Goal: Task Accomplishment & Management: Manage account settings

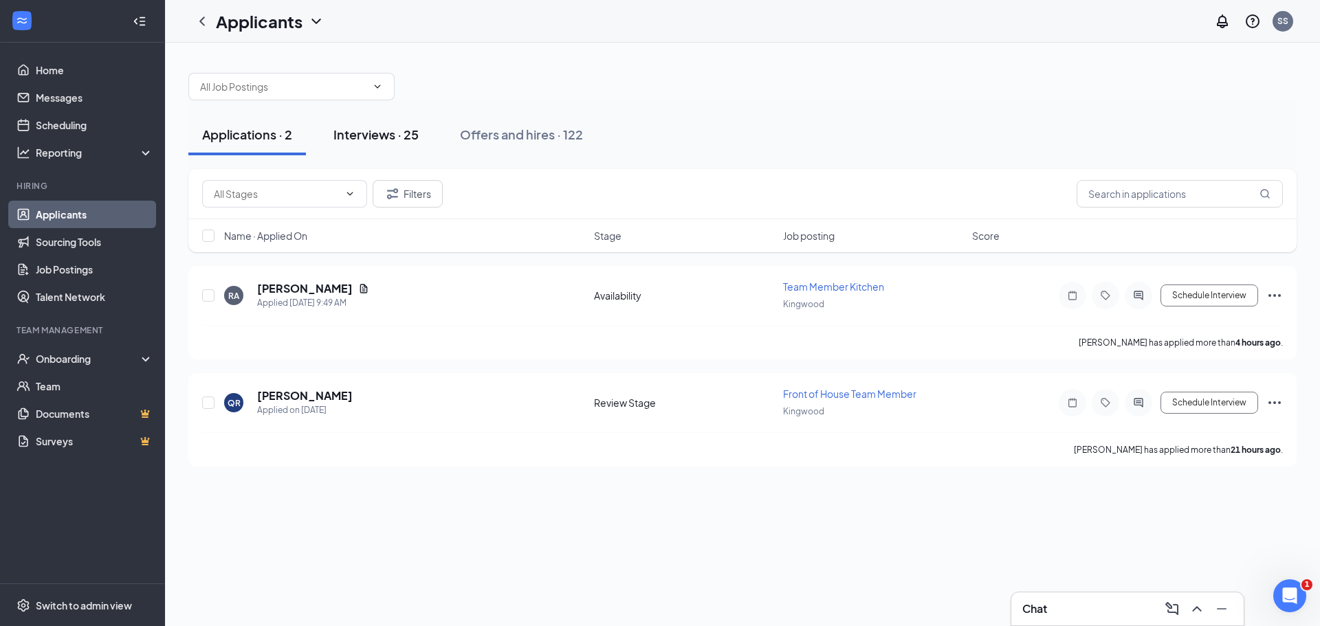
click at [403, 128] on div "Interviews · 25" at bounding box center [375, 134] width 85 height 17
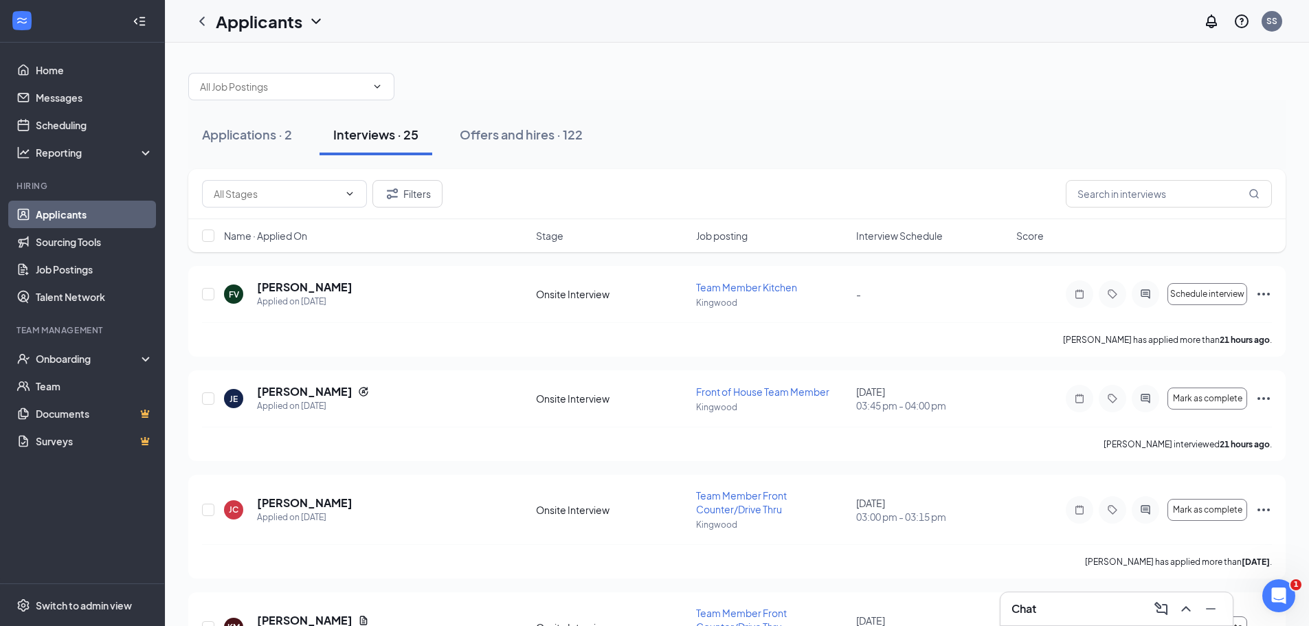
click at [893, 234] on span "Interview Schedule" at bounding box center [899, 236] width 87 height 14
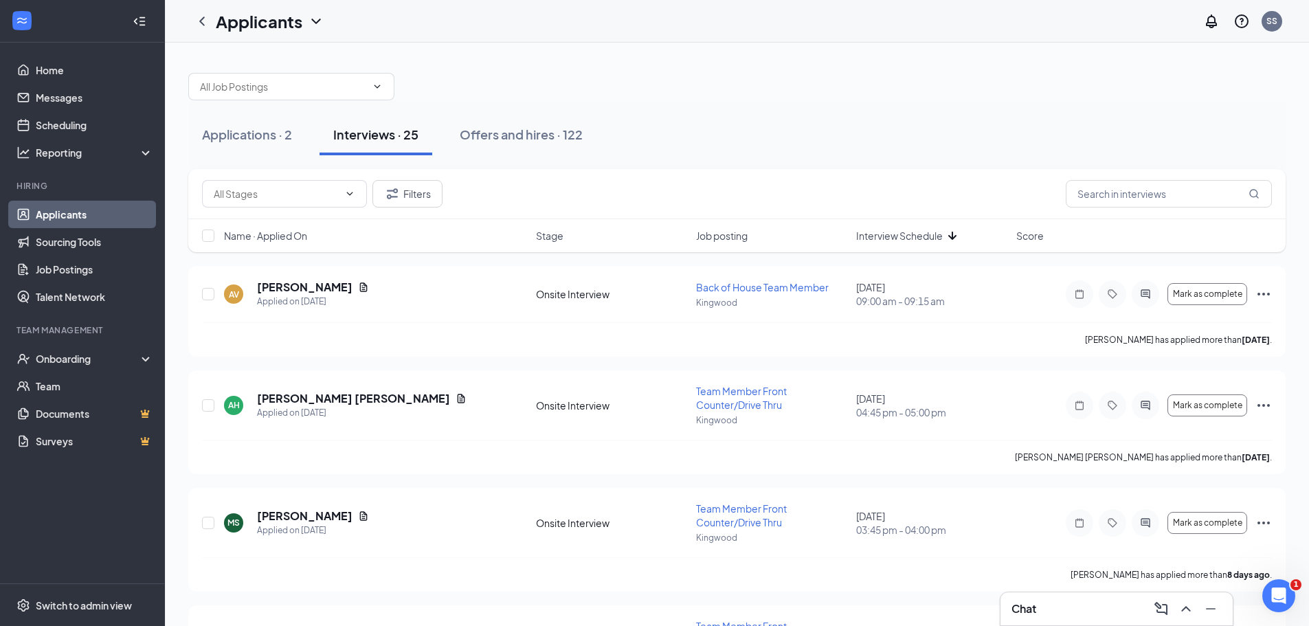
click at [893, 234] on span "Interview Schedule" at bounding box center [899, 236] width 87 height 14
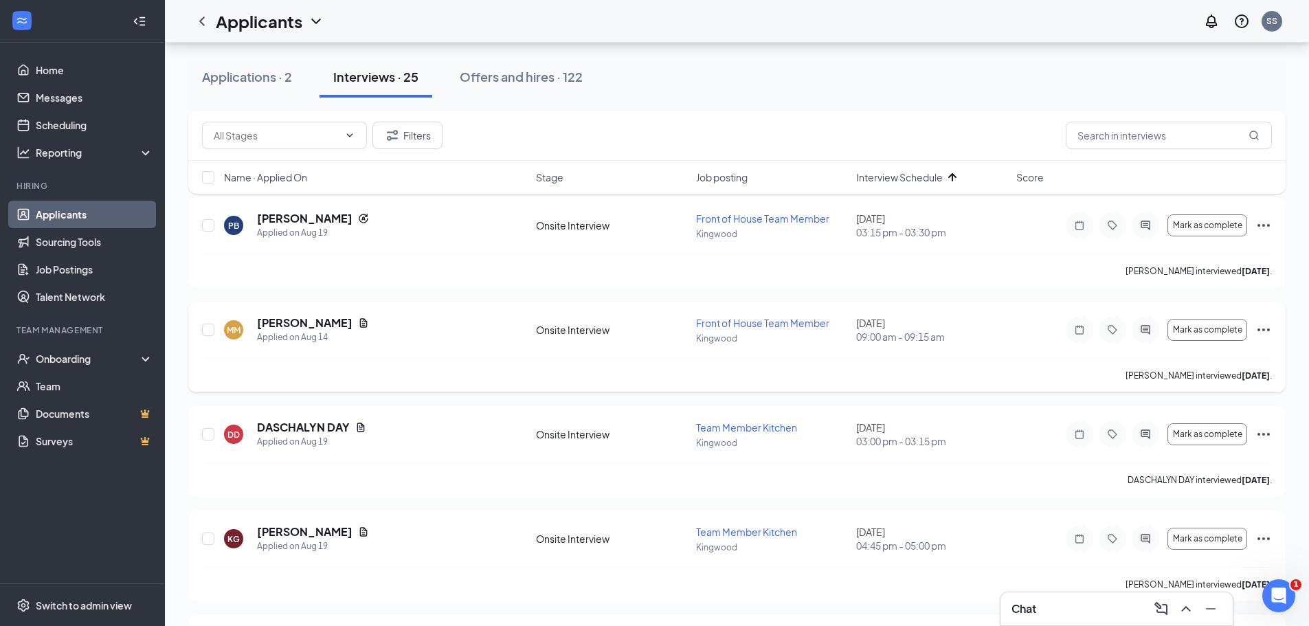
scroll to position [137, 0]
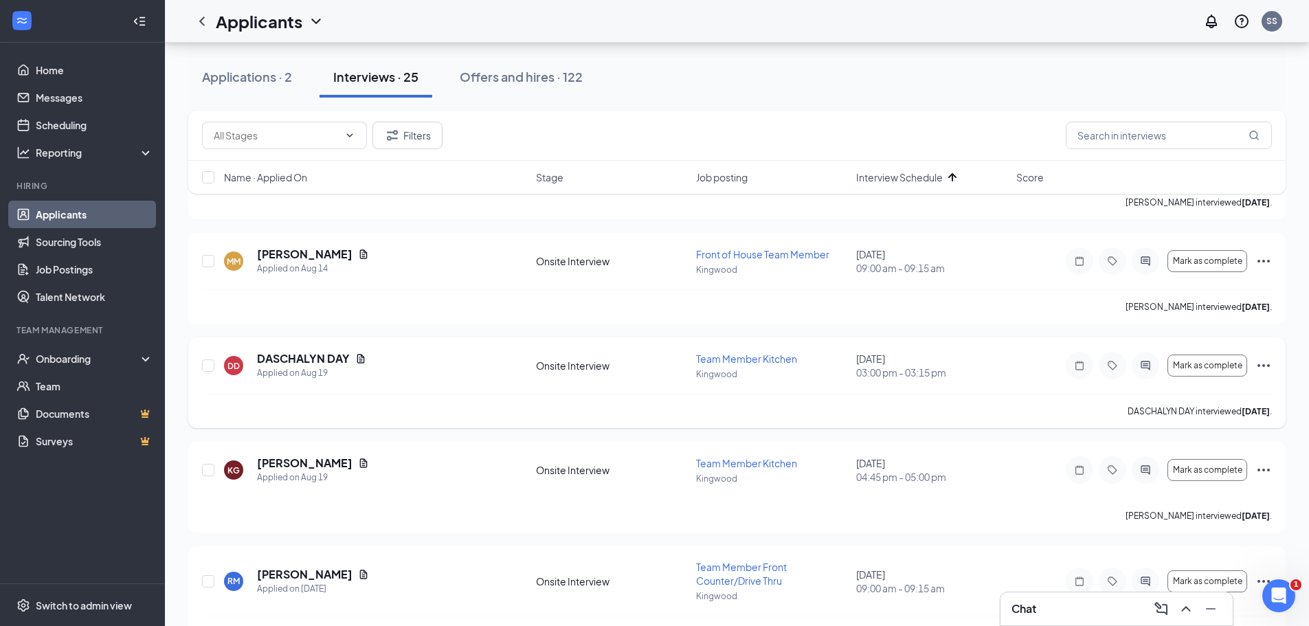
click at [1268, 365] on icon "Ellipses" at bounding box center [1264, 365] width 12 height 3
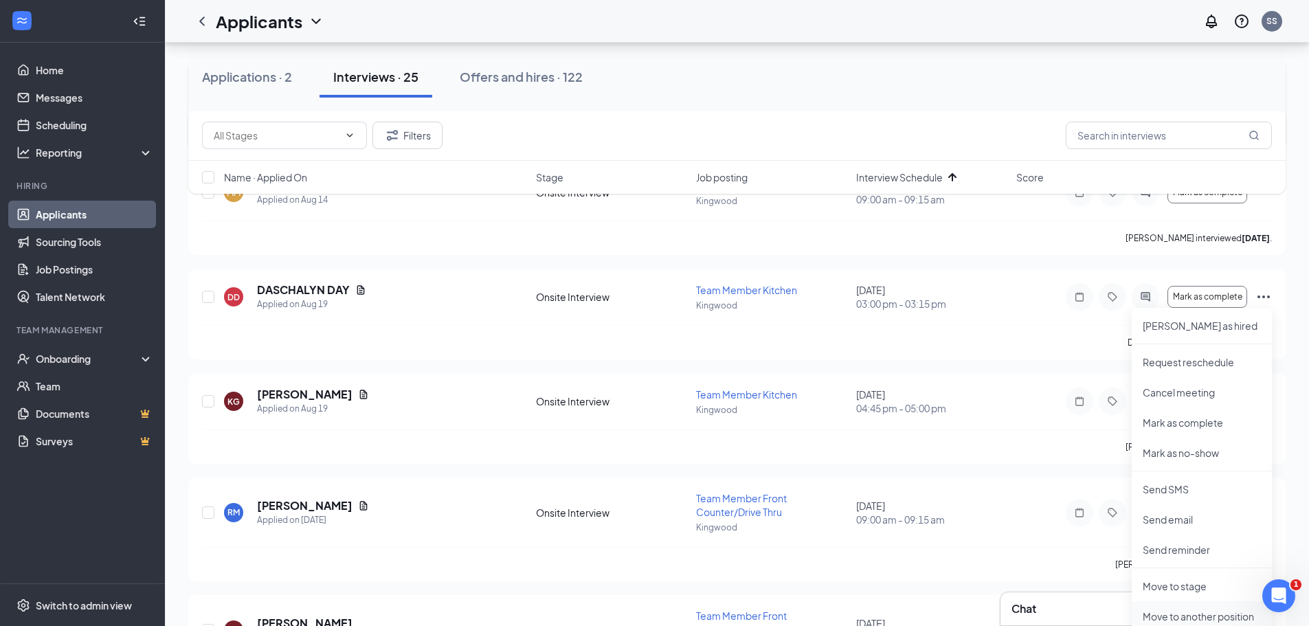
scroll to position [275, 0]
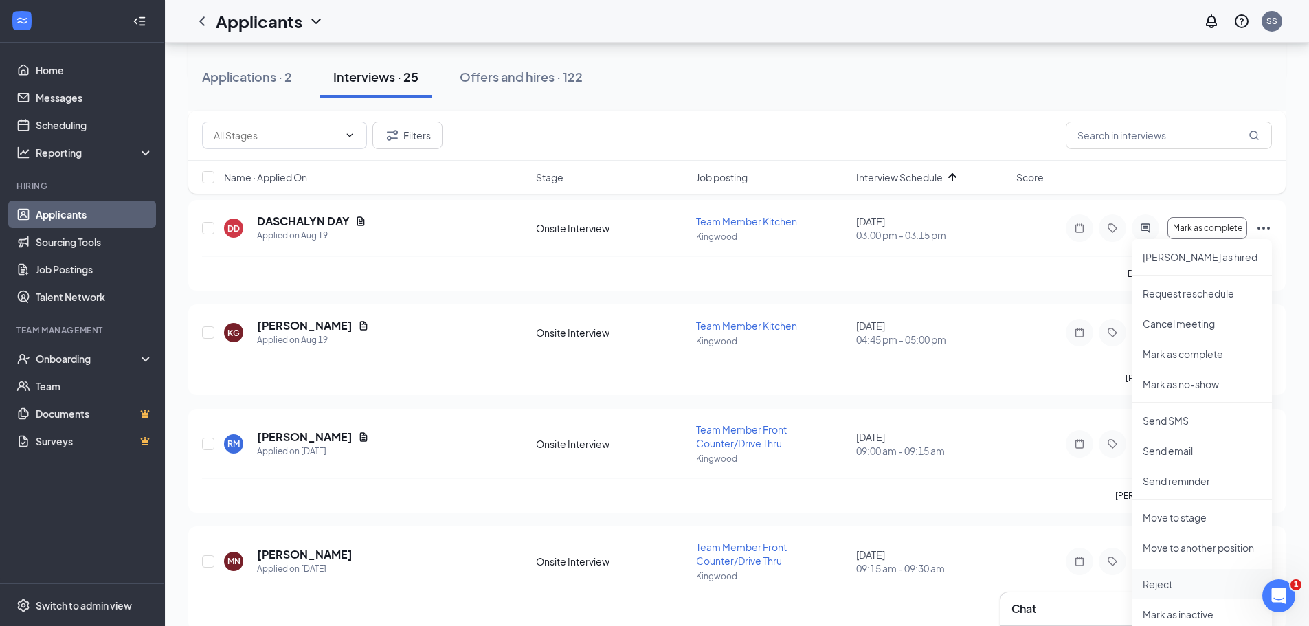
click at [1177, 584] on p "Reject" at bounding box center [1202, 584] width 118 height 14
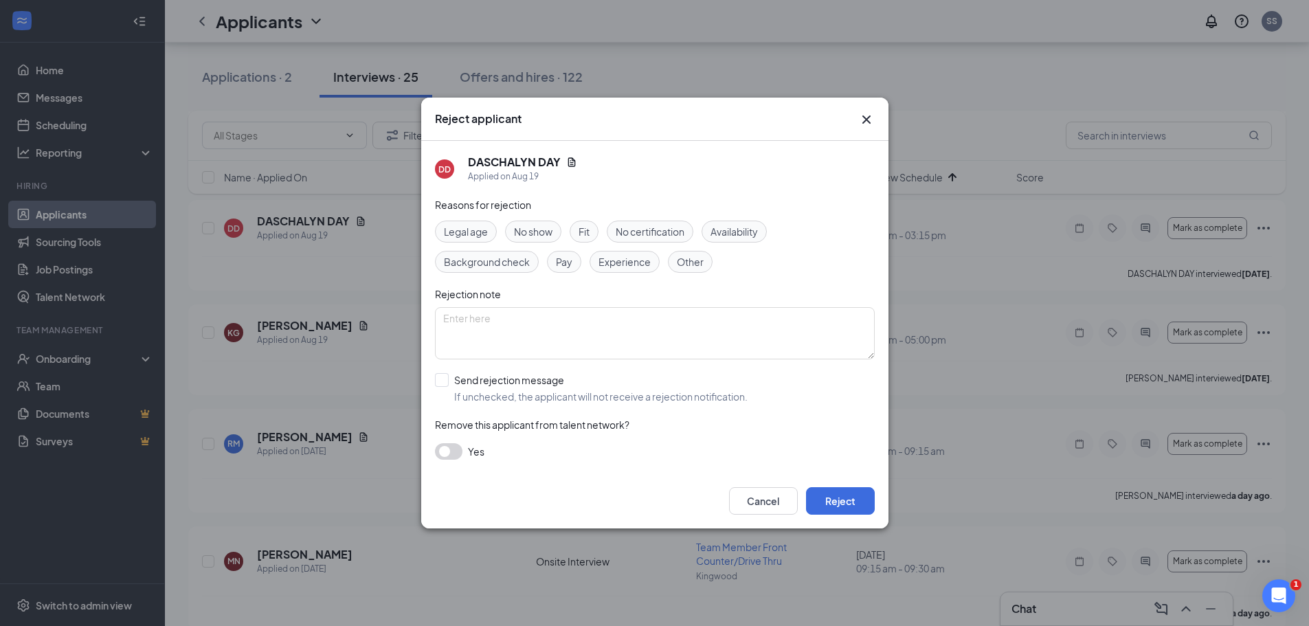
click at [551, 232] on span "No show" at bounding box center [533, 231] width 38 height 15
click at [858, 511] on button "Reject" at bounding box center [840, 500] width 69 height 27
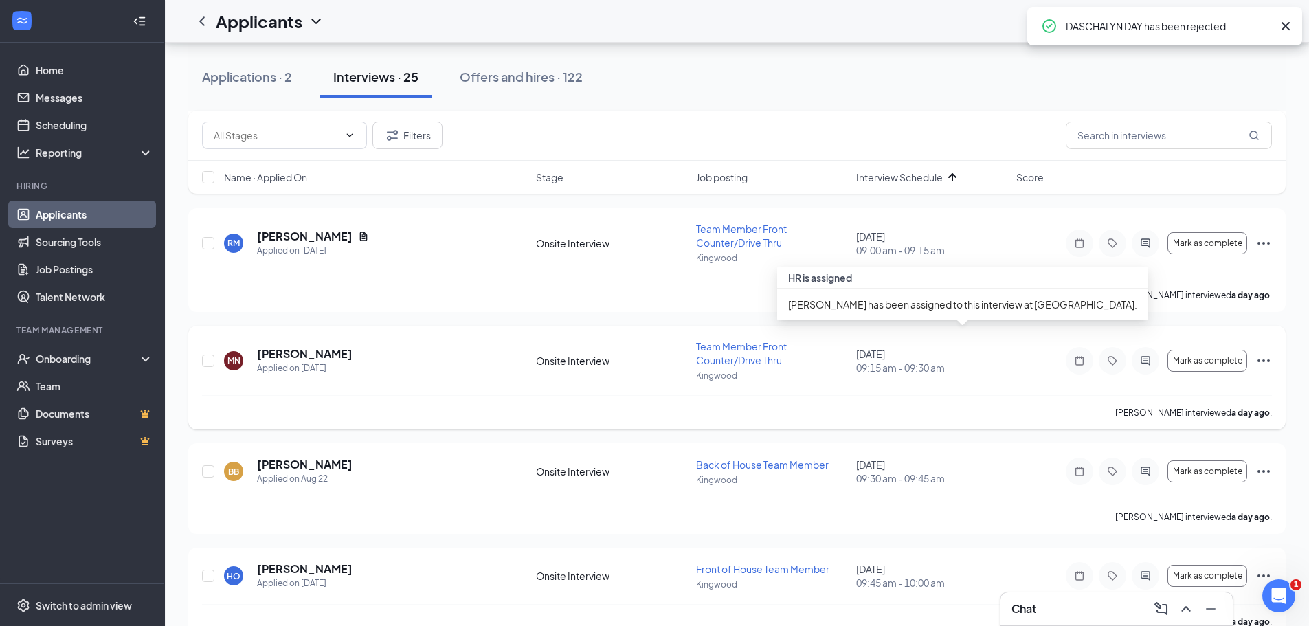
scroll to position [412, 0]
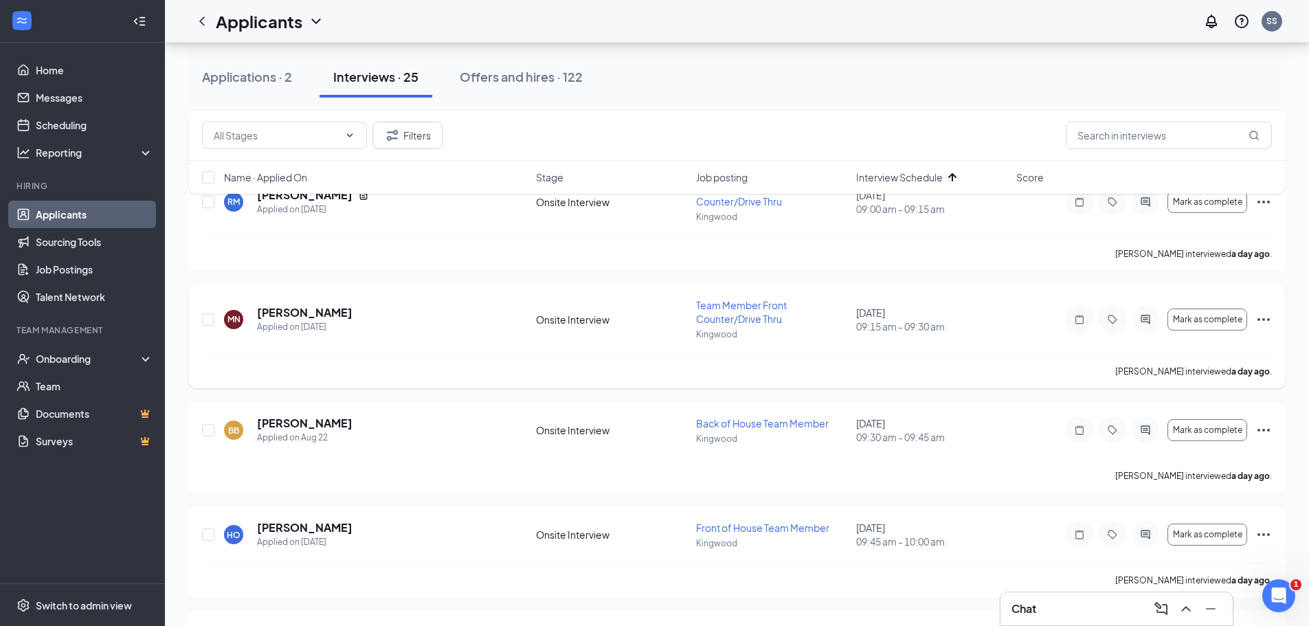
click at [1268, 321] on icon "Ellipses" at bounding box center [1264, 319] width 16 height 16
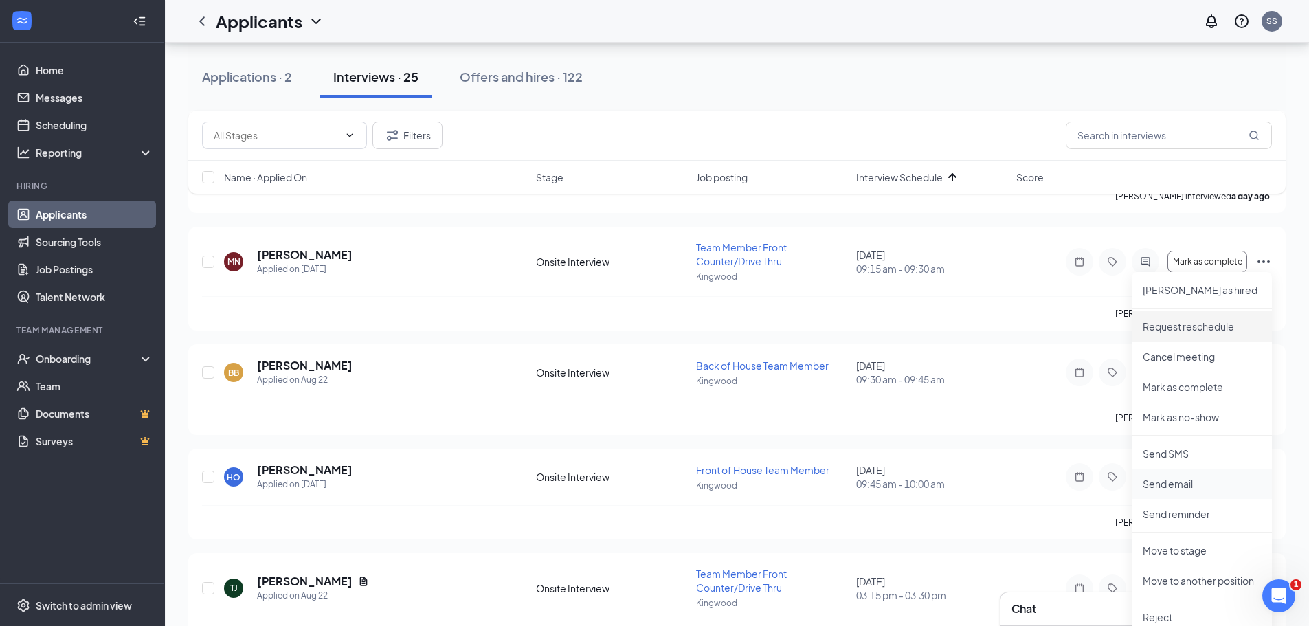
scroll to position [550, 0]
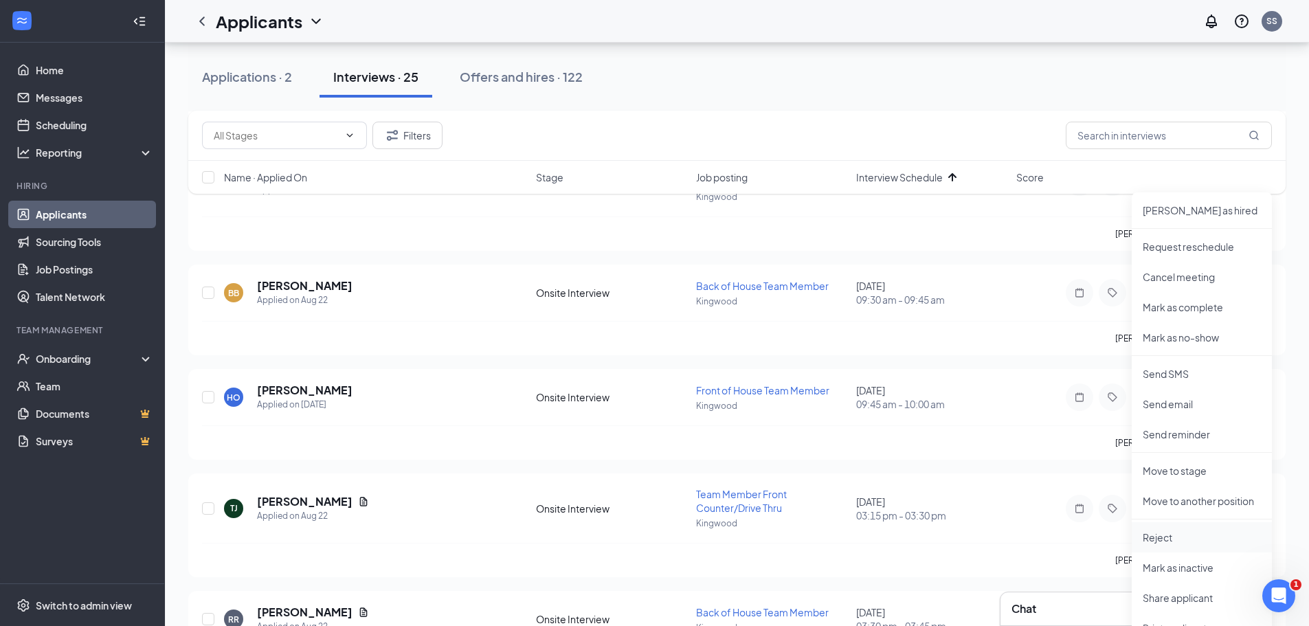
click at [1171, 539] on p "Reject" at bounding box center [1202, 538] width 118 height 14
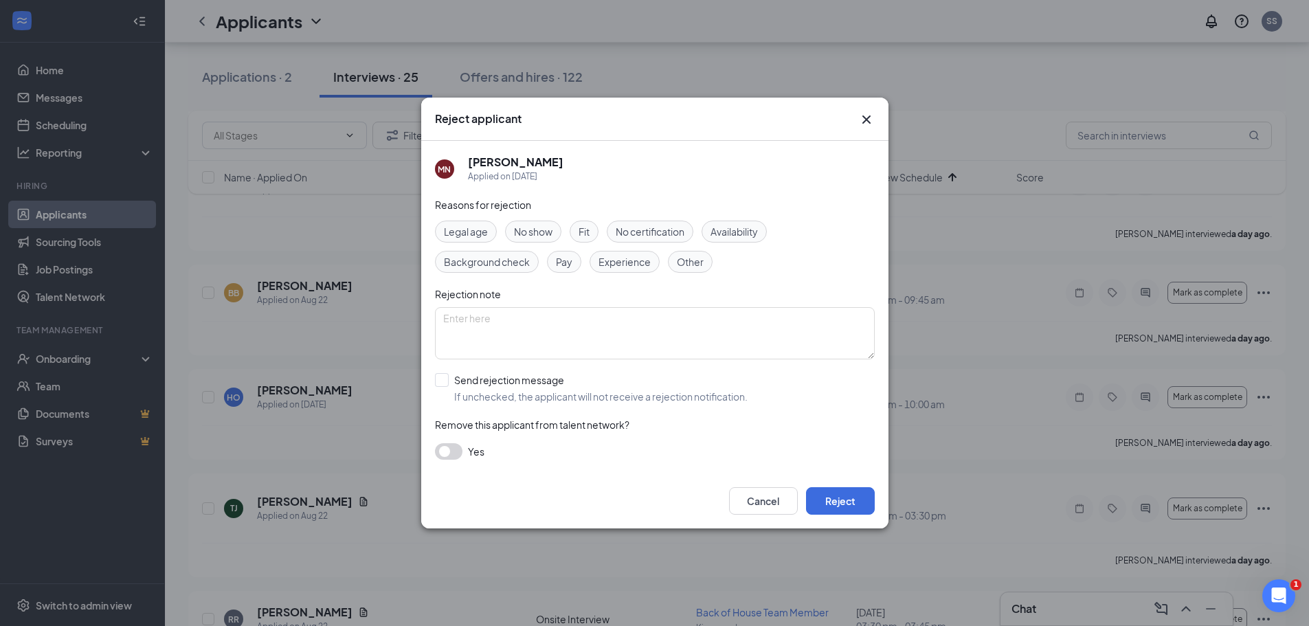
click at [592, 225] on div "Fit" at bounding box center [584, 232] width 29 height 22
click at [445, 380] on input "Send rejection message If unchecked, the applicant will not receive a rejection…" at bounding box center [591, 388] width 313 height 30
checkbox input "true"
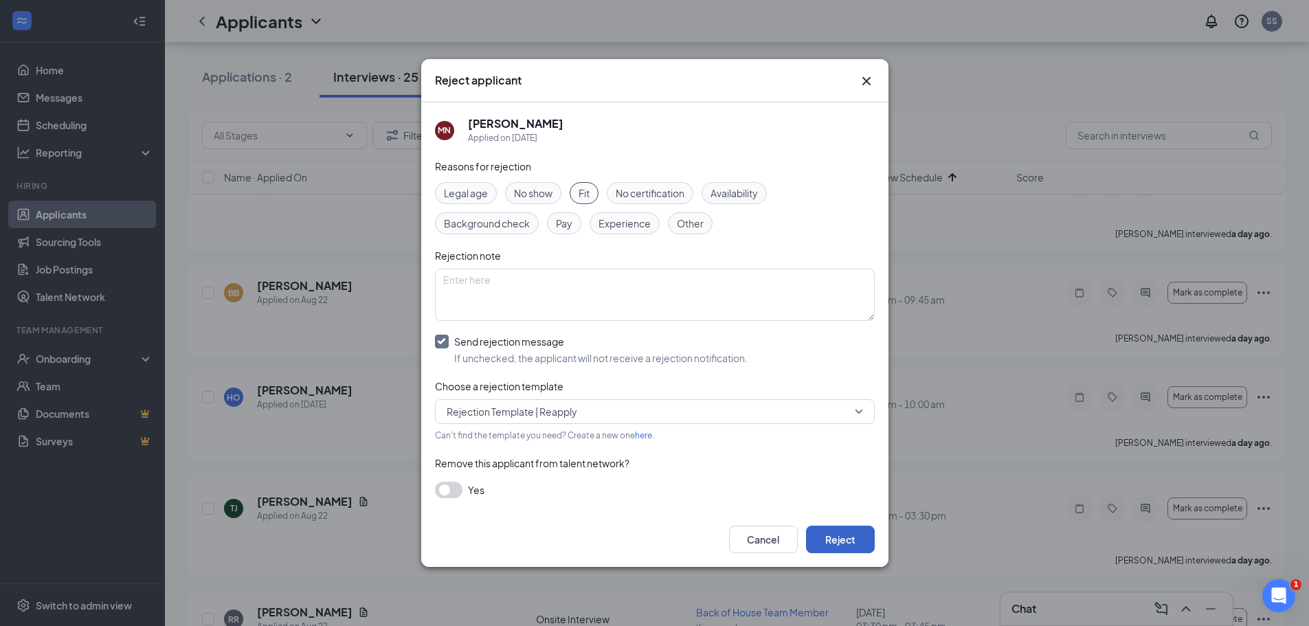
click at [850, 535] on button "Reject" at bounding box center [840, 539] width 69 height 27
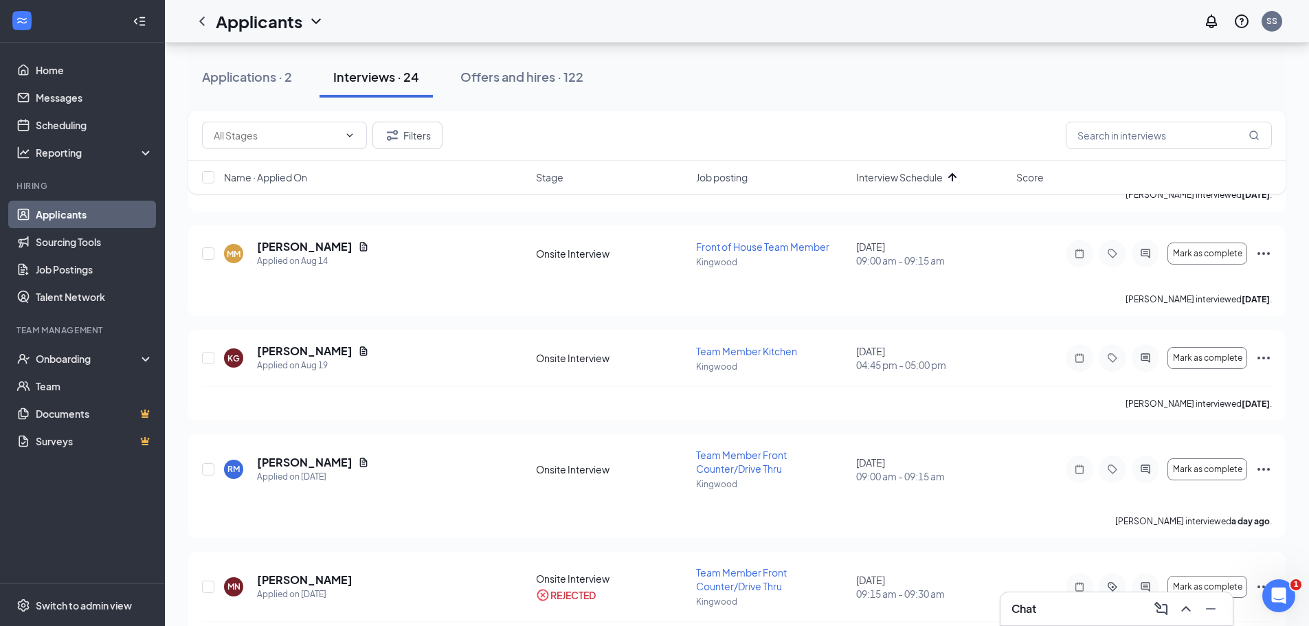
scroll to position [137, 0]
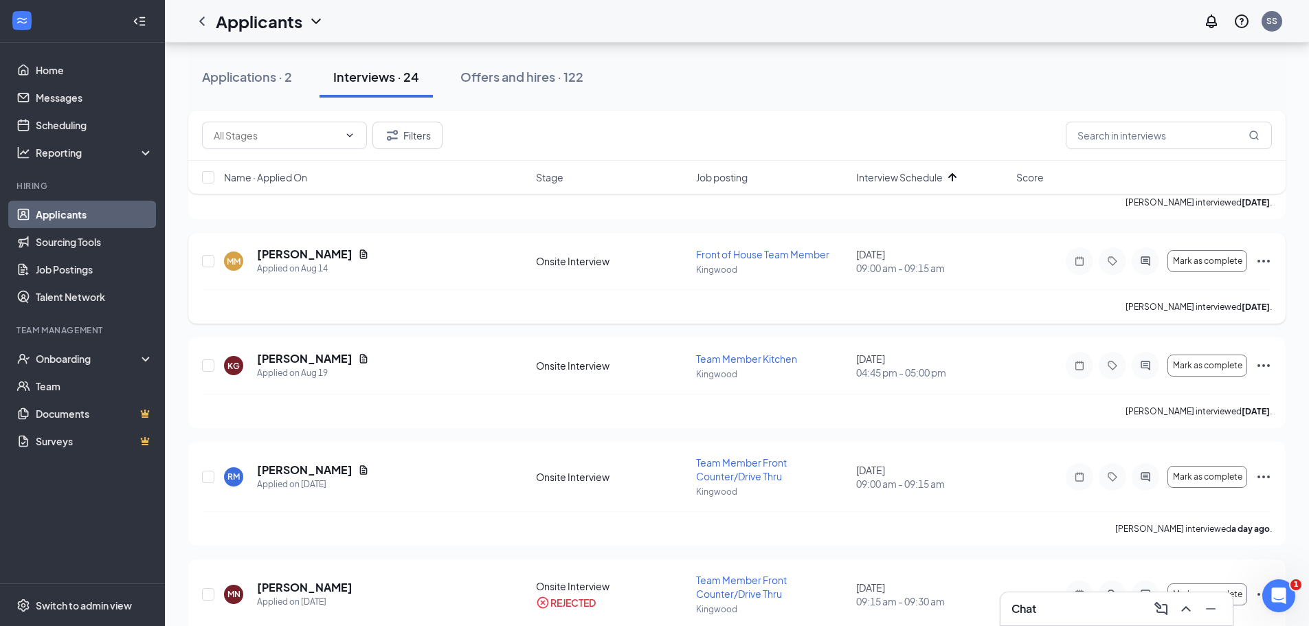
click at [1268, 261] on icon "Ellipses" at bounding box center [1264, 261] width 12 height 3
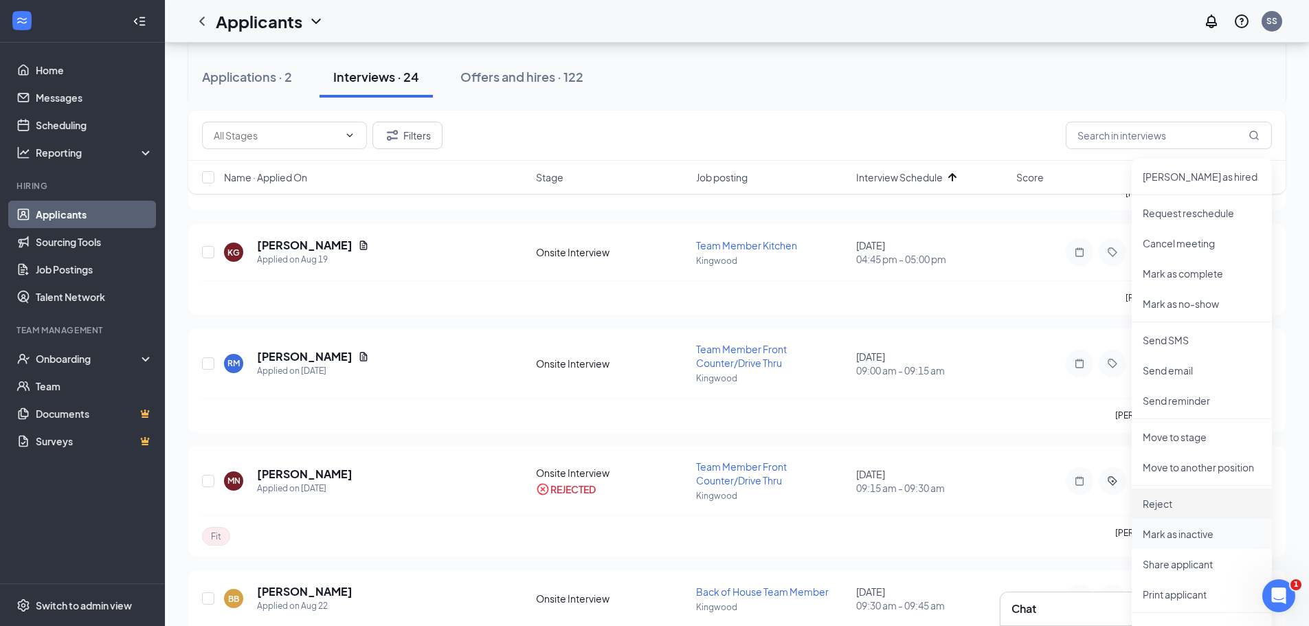
scroll to position [275, 0]
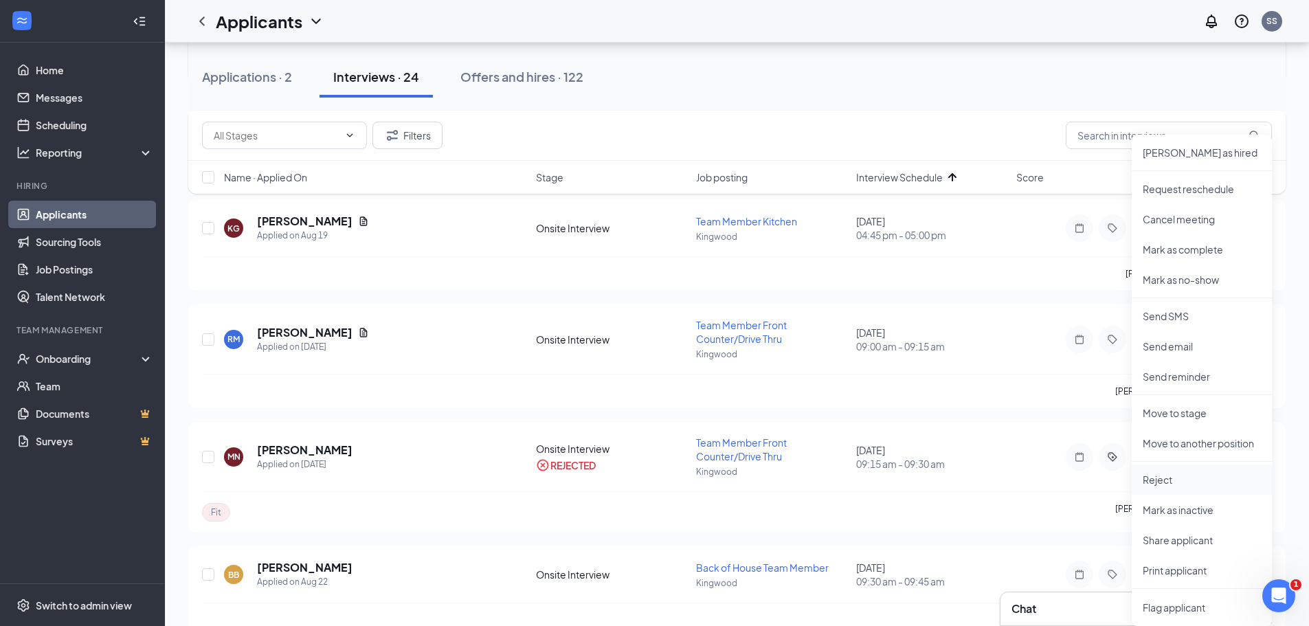
click at [1208, 487] on li "Reject" at bounding box center [1202, 480] width 140 height 30
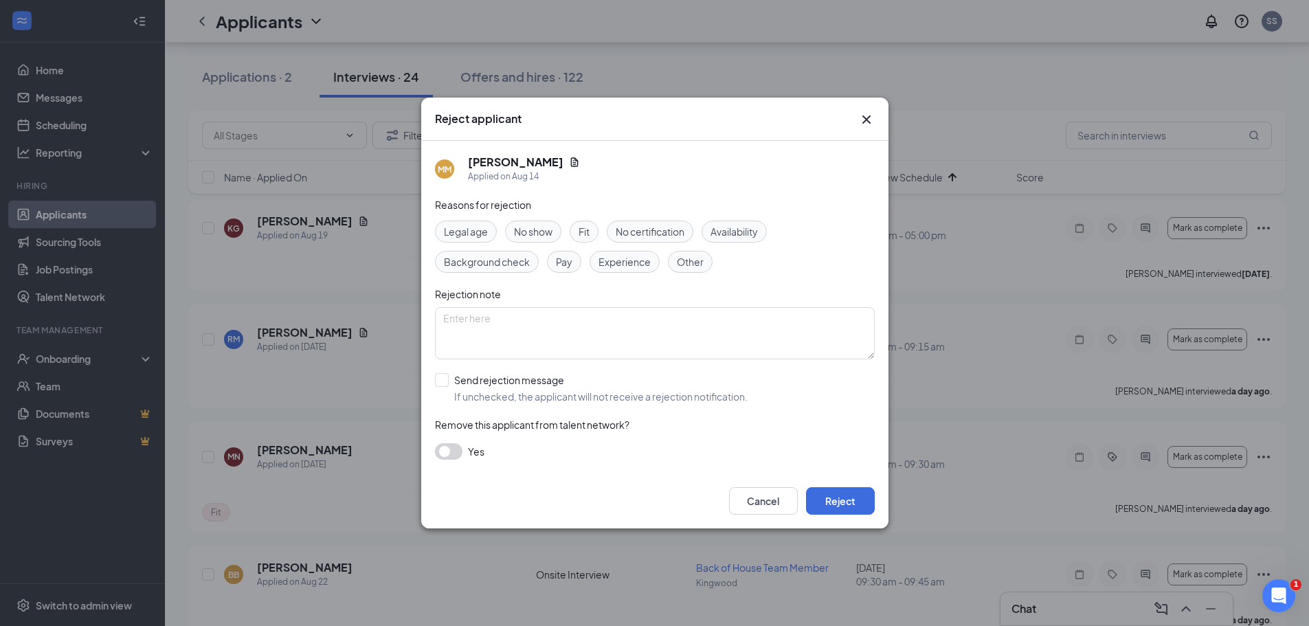
click at [586, 239] on span "Fit" at bounding box center [584, 231] width 11 height 15
click at [442, 381] on input "Send rejection message If unchecked, the applicant will not receive a rejection…" at bounding box center [591, 388] width 313 height 30
checkbox input "true"
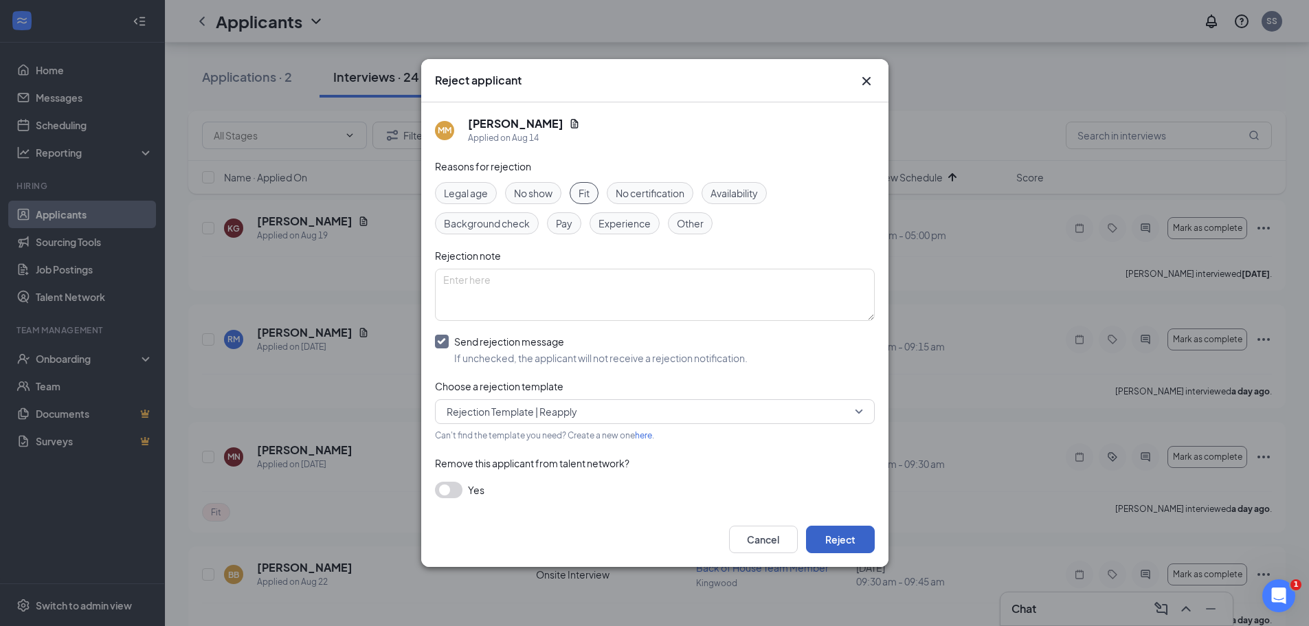
click at [839, 541] on button "Reject" at bounding box center [840, 539] width 69 height 27
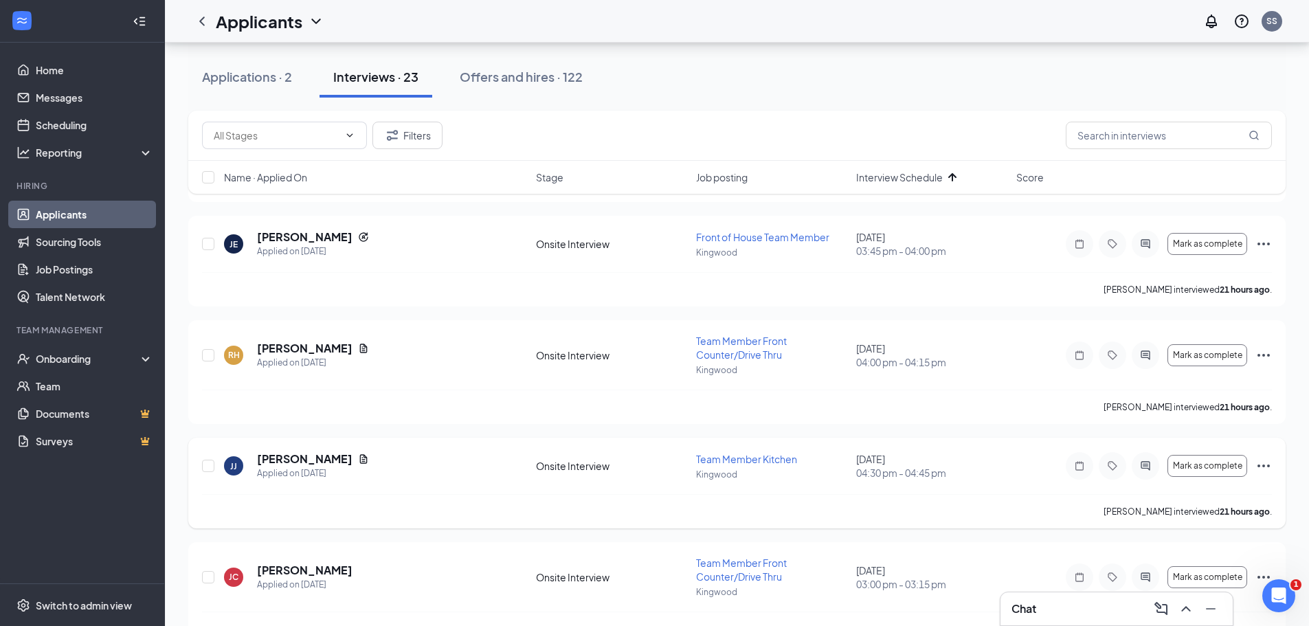
scroll to position [894, 0]
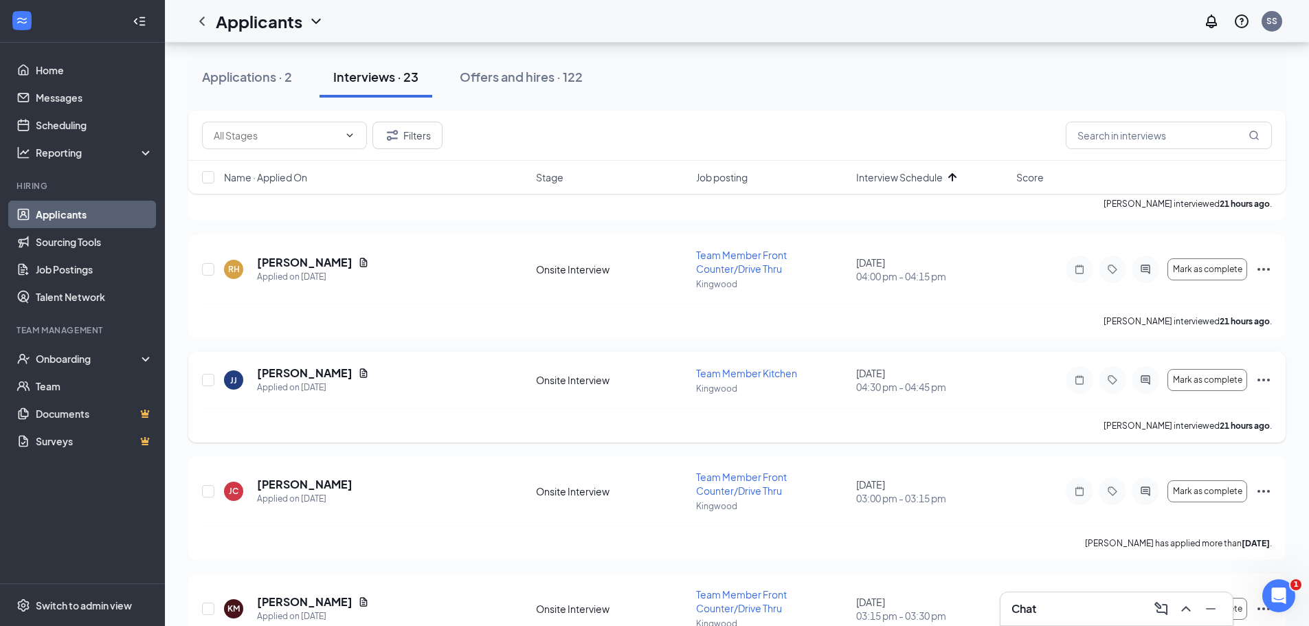
click at [1263, 378] on icon "Ellipses" at bounding box center [1264, 380] width 16 height 16
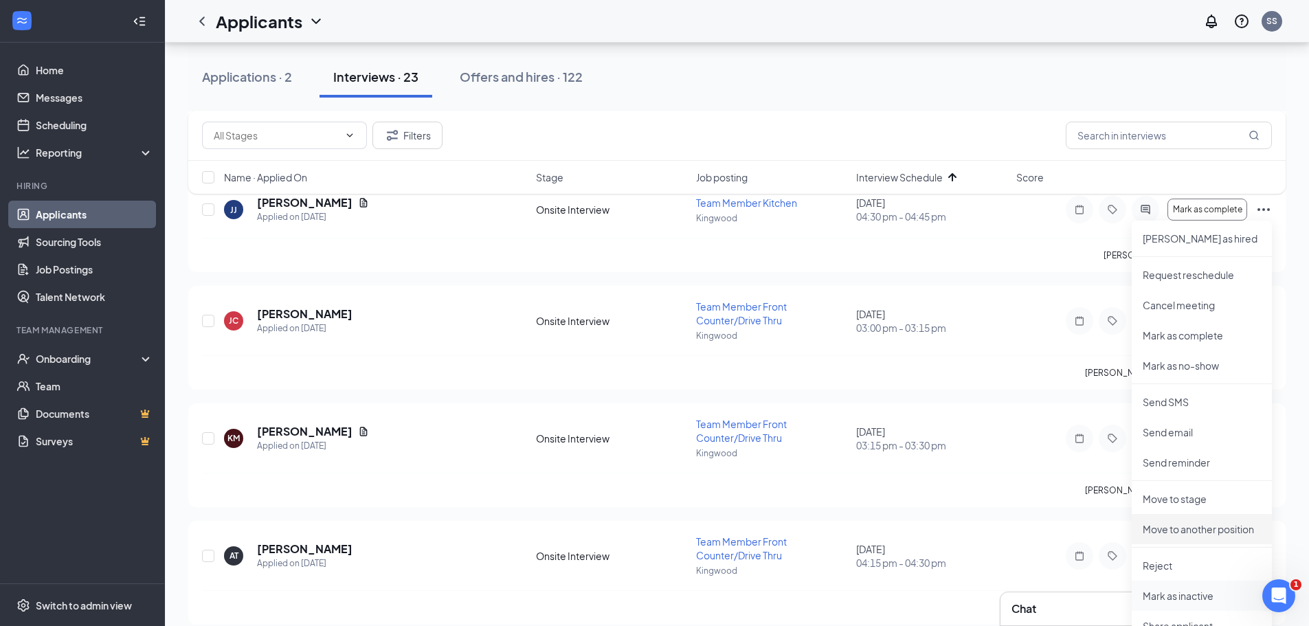
scroll to position [1100, 0]
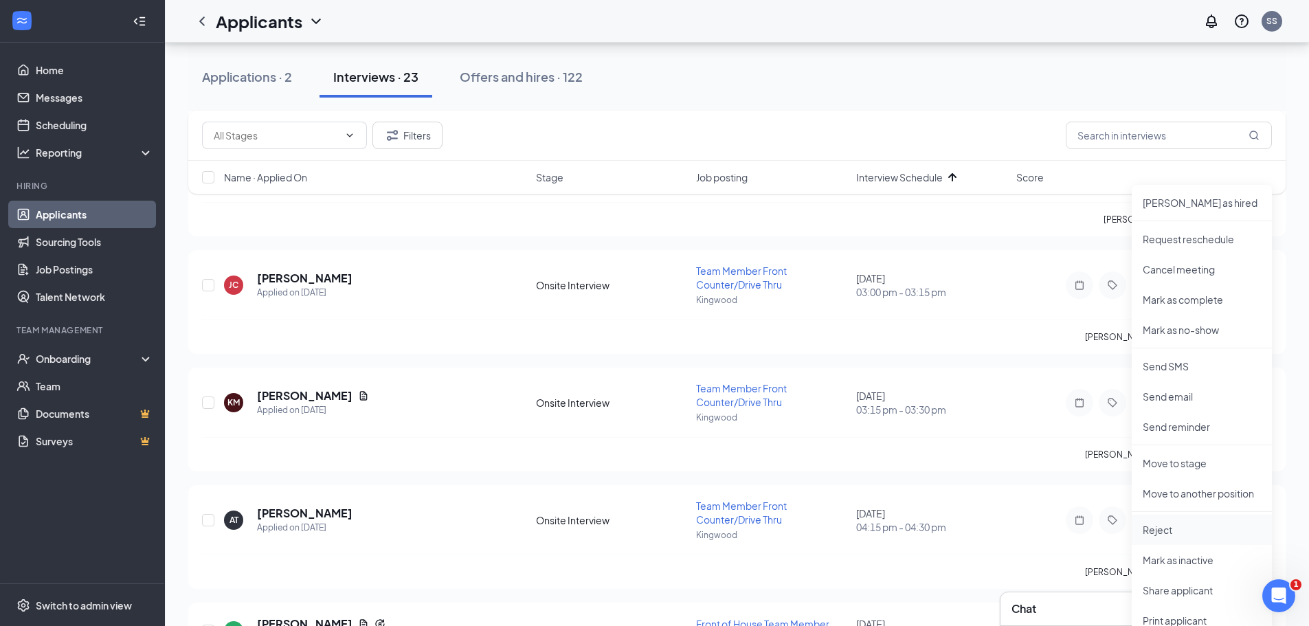
click at [1195, 535] on p "Reject" at bounding box center [1202, 530] width 118 height 14
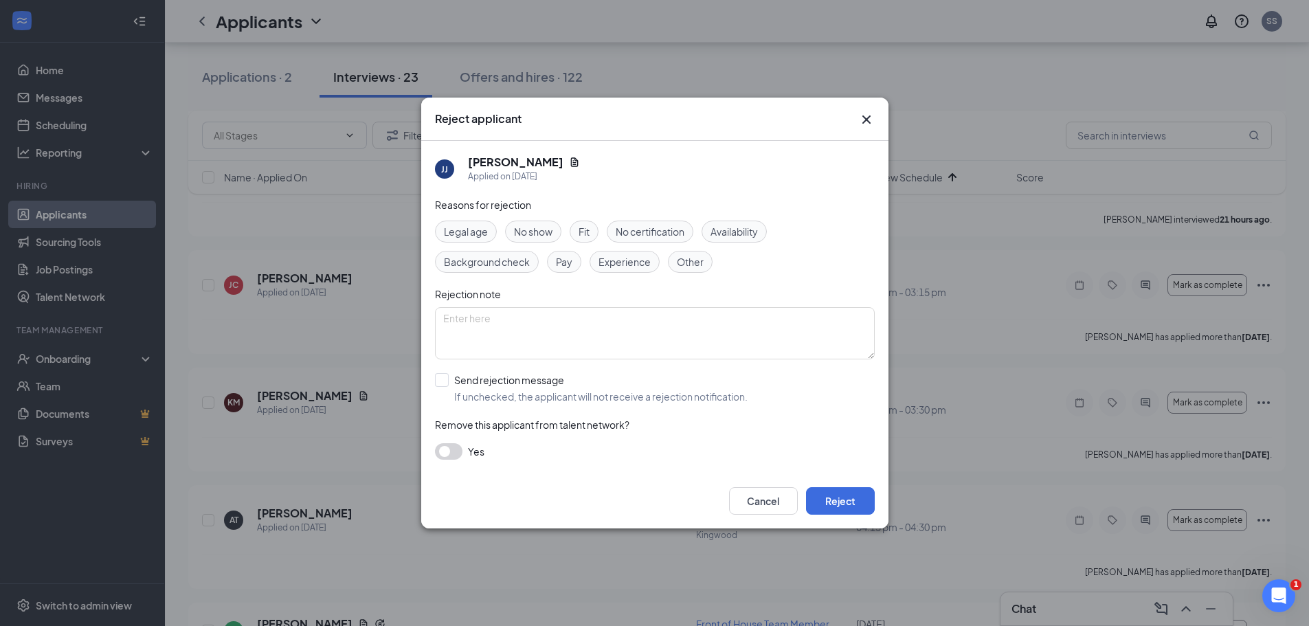
click at [586, 230] on span "Fit" at bounding box center [584, 231] width 11 height 15
click at [440, 386] on input "Send rejection message If unchecked, the applicant will not receive a rejection…" at bounding box center [591, 388] width 313 height 30
checkbox input "true"
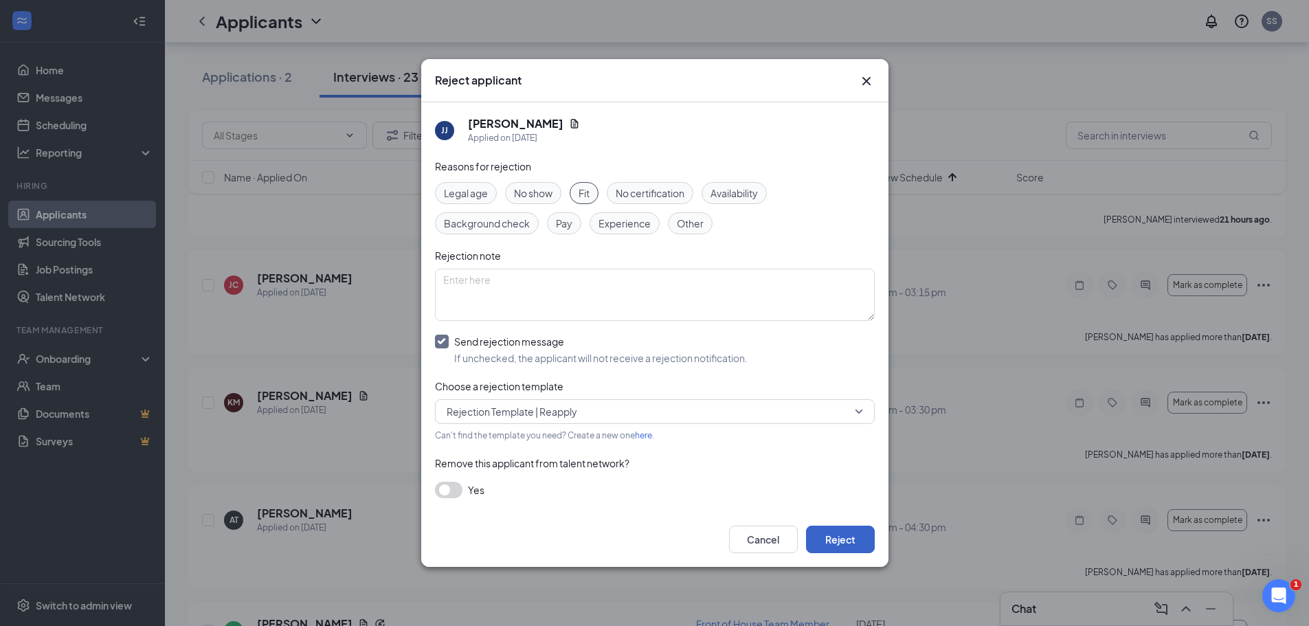
click at [826, 532] on button "Reject" at bounding box center [840, 539] width 69 height 27
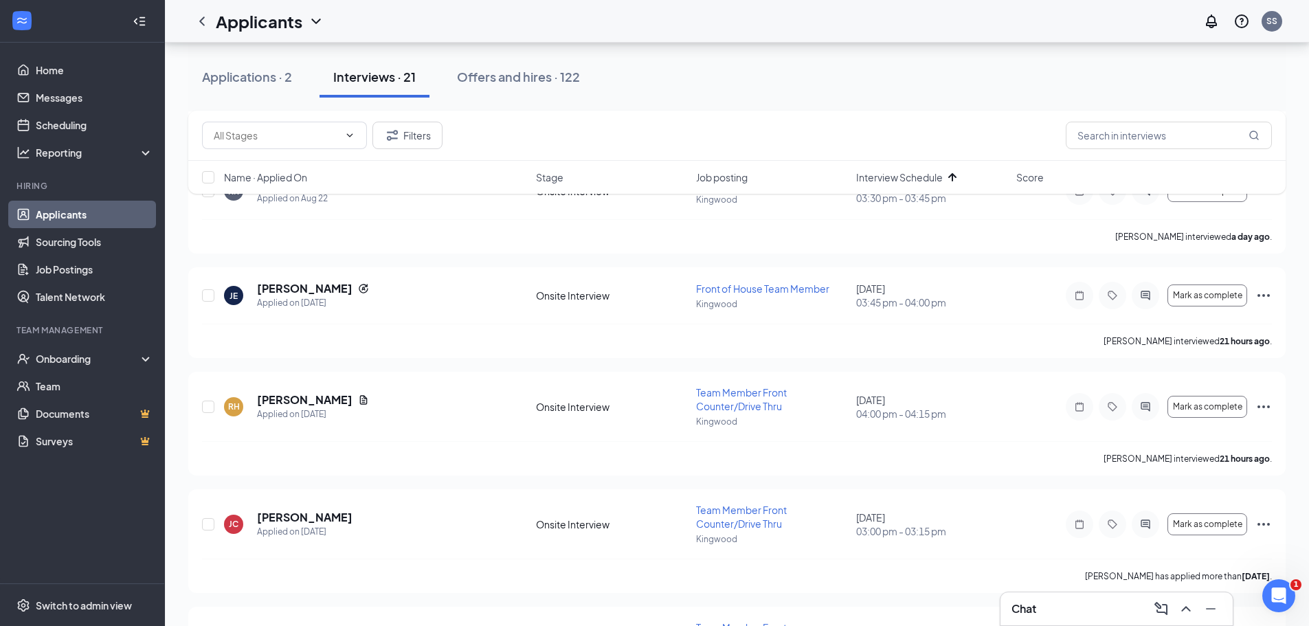
scroll to position [687, 0]
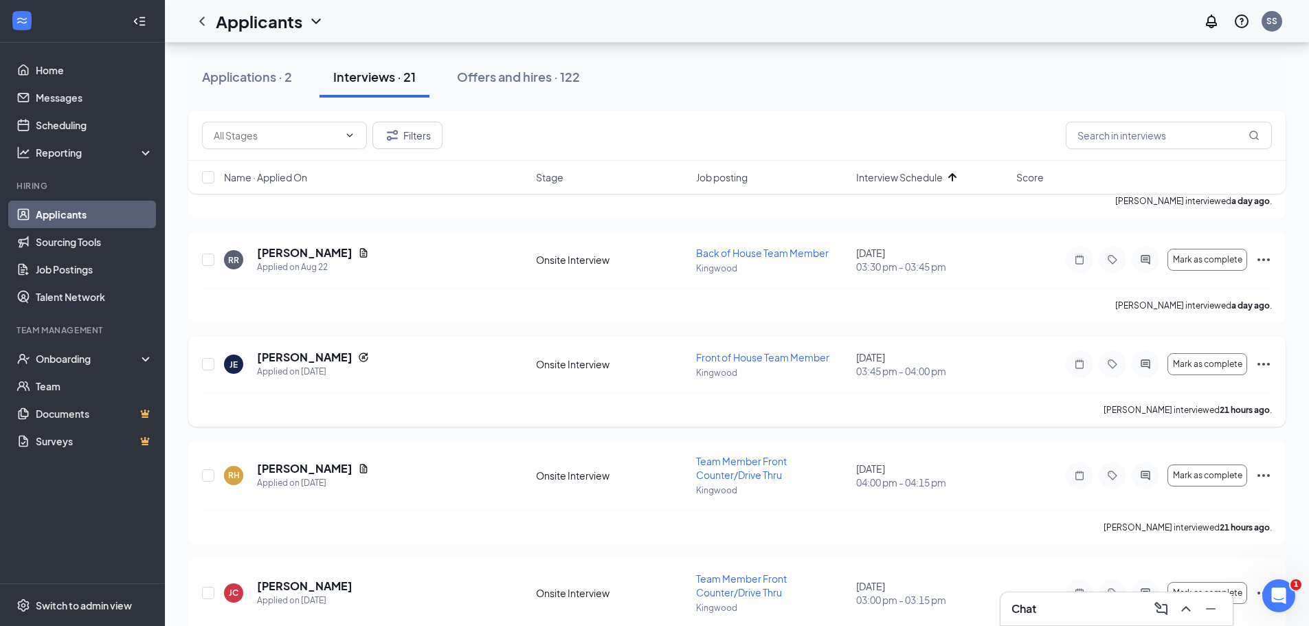
click at [1263, 362] on icon "Ellipses" at bounding box center [1264, 364] width 16 height 16
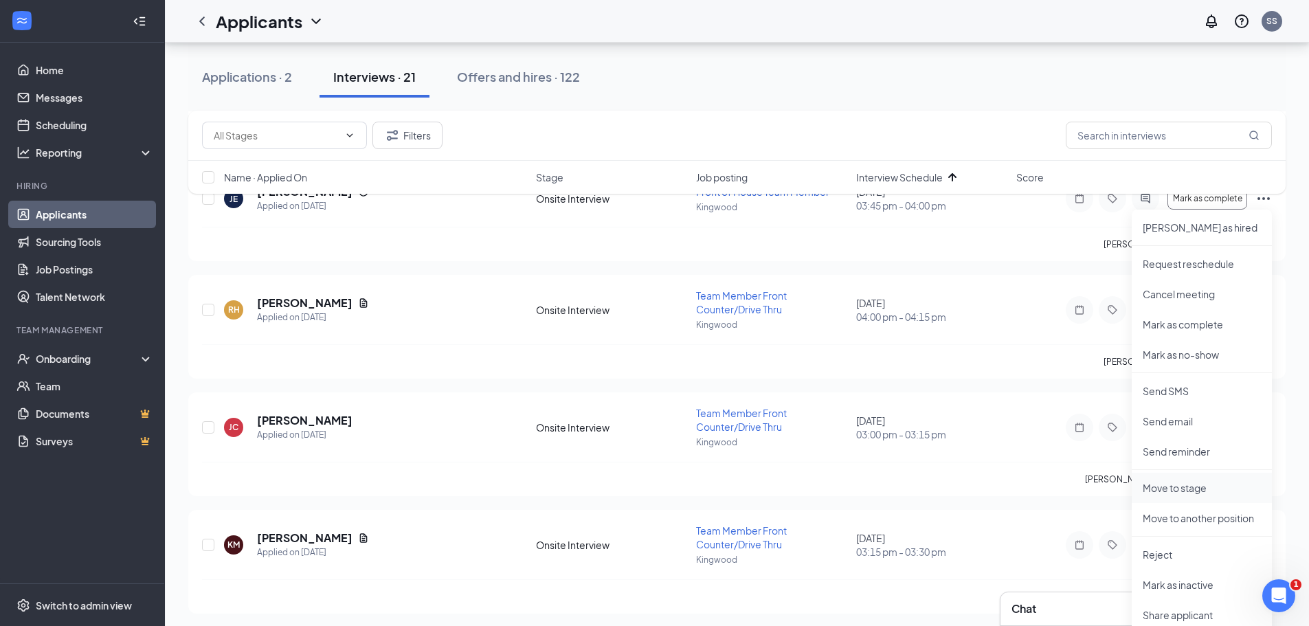
scroll to position [894, 0]
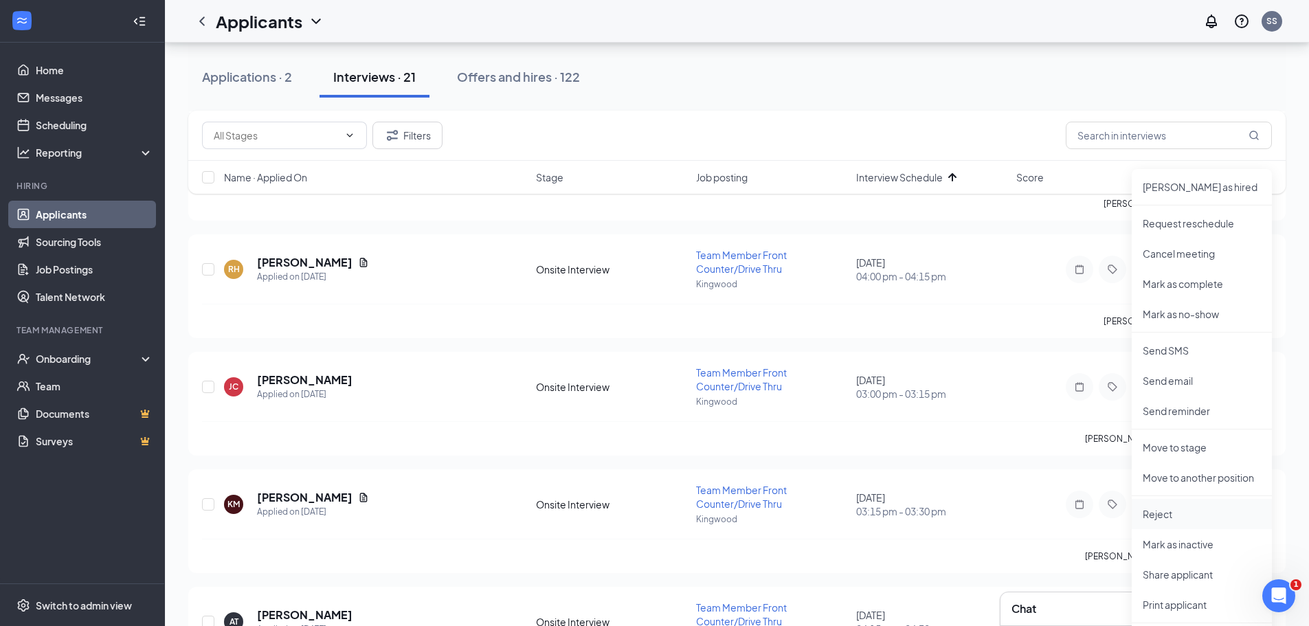
click at [1179, 509] on p "Reject" at bounding box center [1202, 514] width 118 height 14
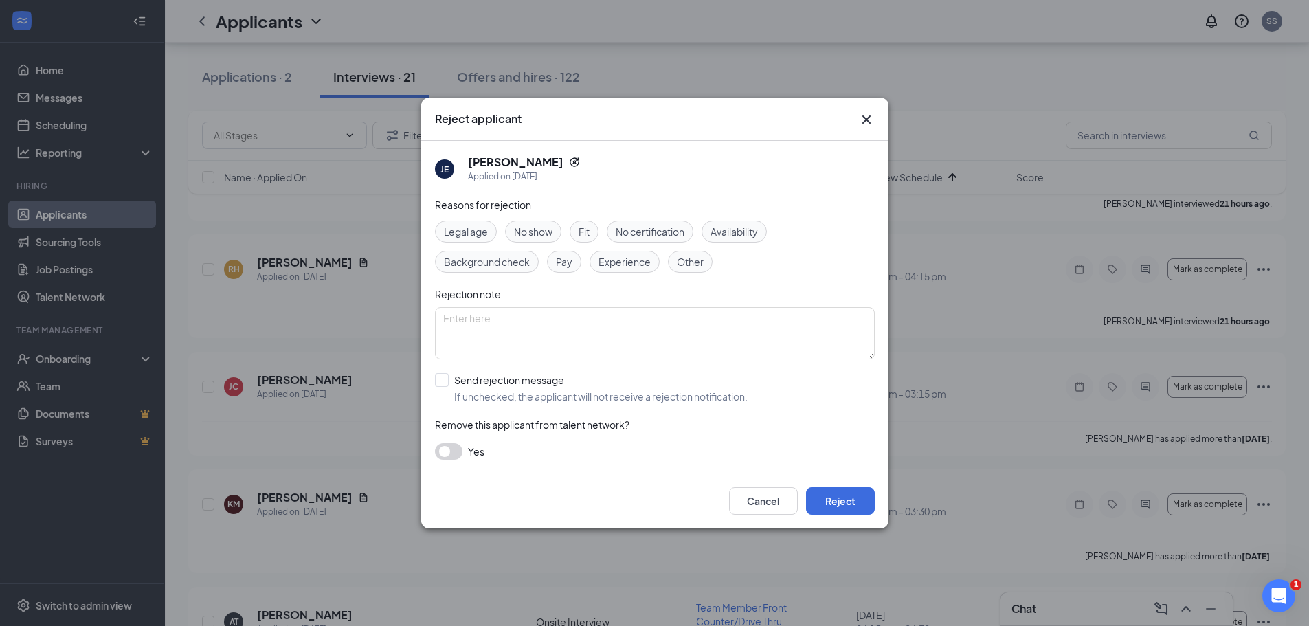
click at [725, 228] on span "Availability" at bounding box center [734, 231] width 47 height 15
click at [463, 331] on textarea at bounding box center [655, 333] width 440 height 52
type textarea "Seasonal"
click at [445, 378] on input "Send rejection message If unchecked, the applicant will not receive a rejection…" at bounding box center [591, 388] width 313 height 30
checkbox input "true"
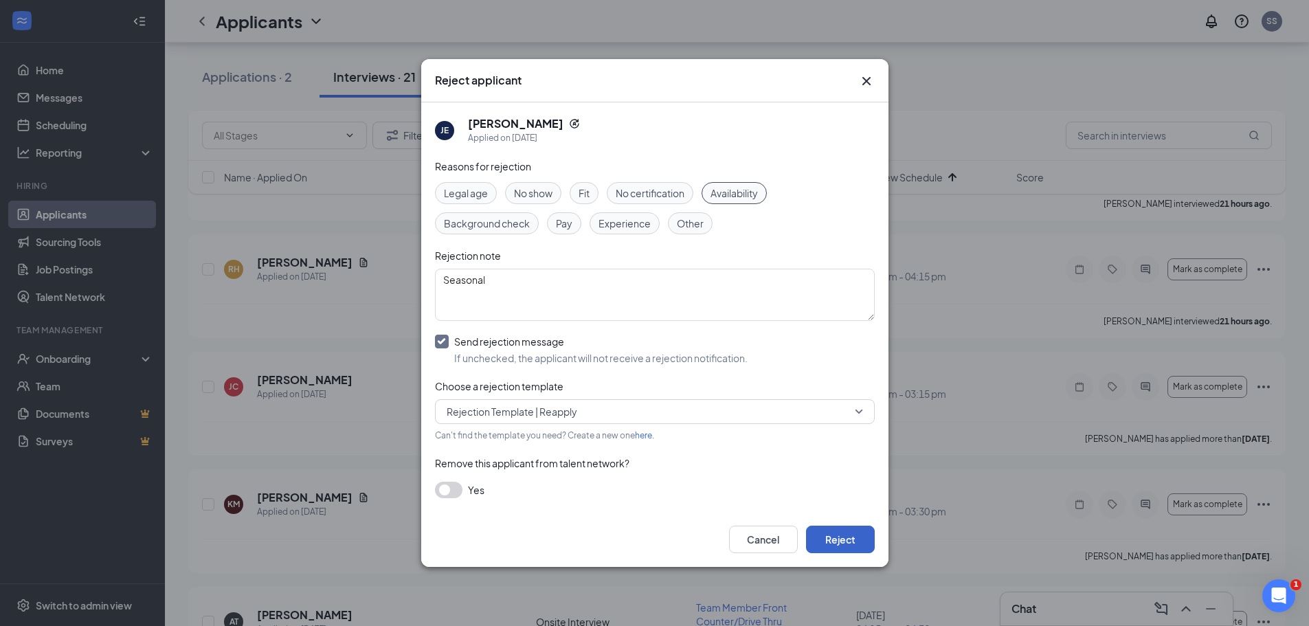
click at [821, 537] on button "Reject" at bounding box center [840, 539] width 69 height 27
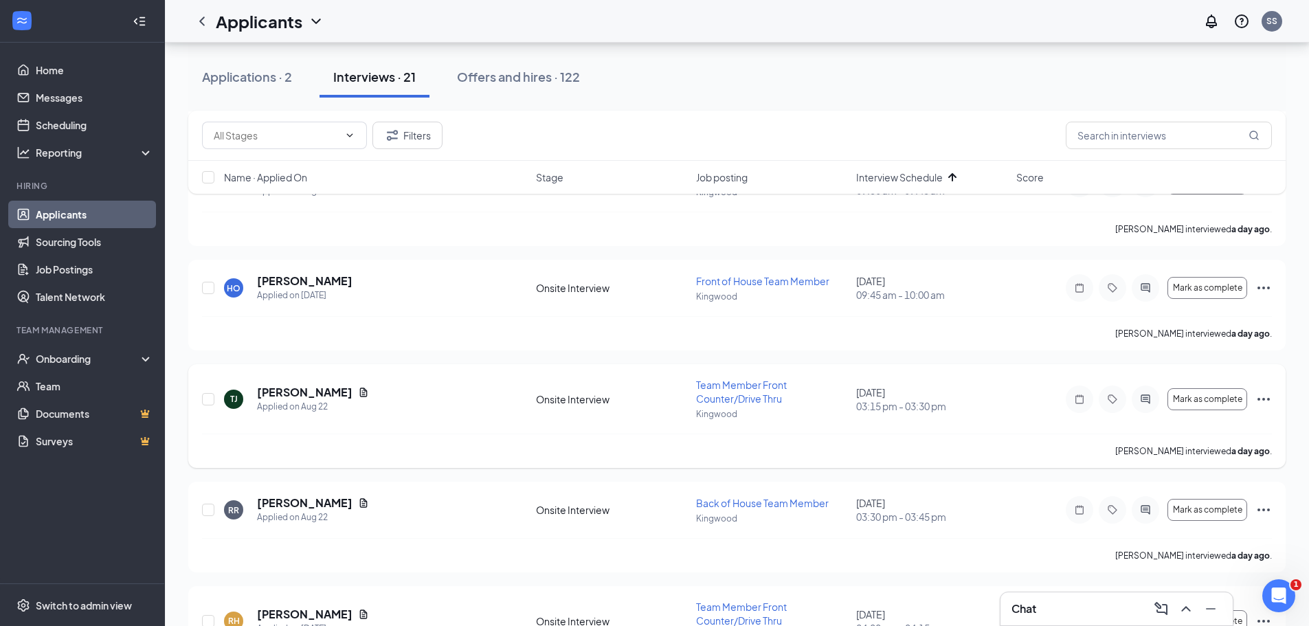
scroll to position [412, 0]
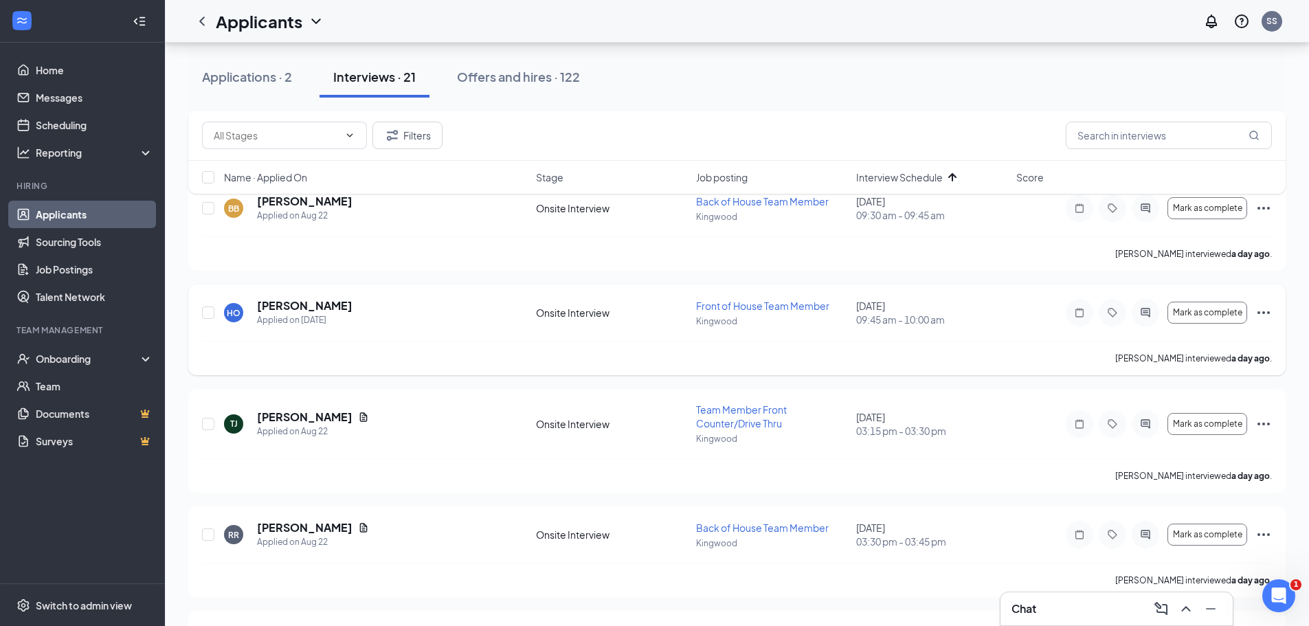
click at [1267, 311] on icon "Ellipses" at bounding box center [1264, 313] width 16 height 16
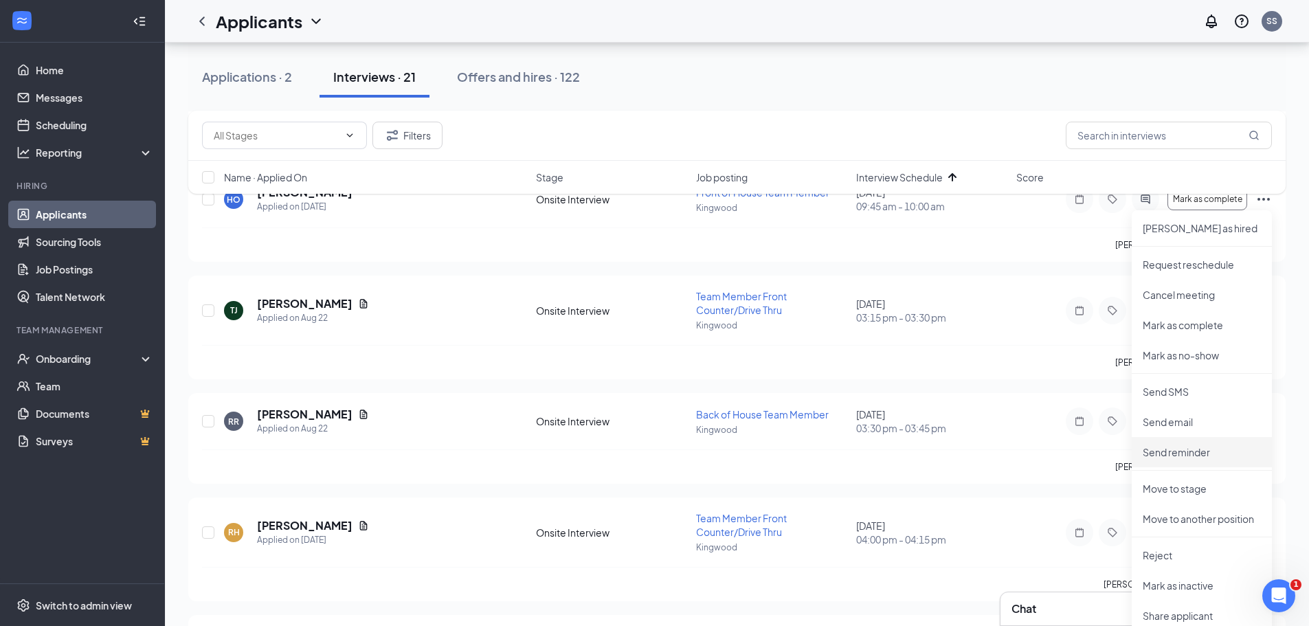
scroll to position [550, 0]
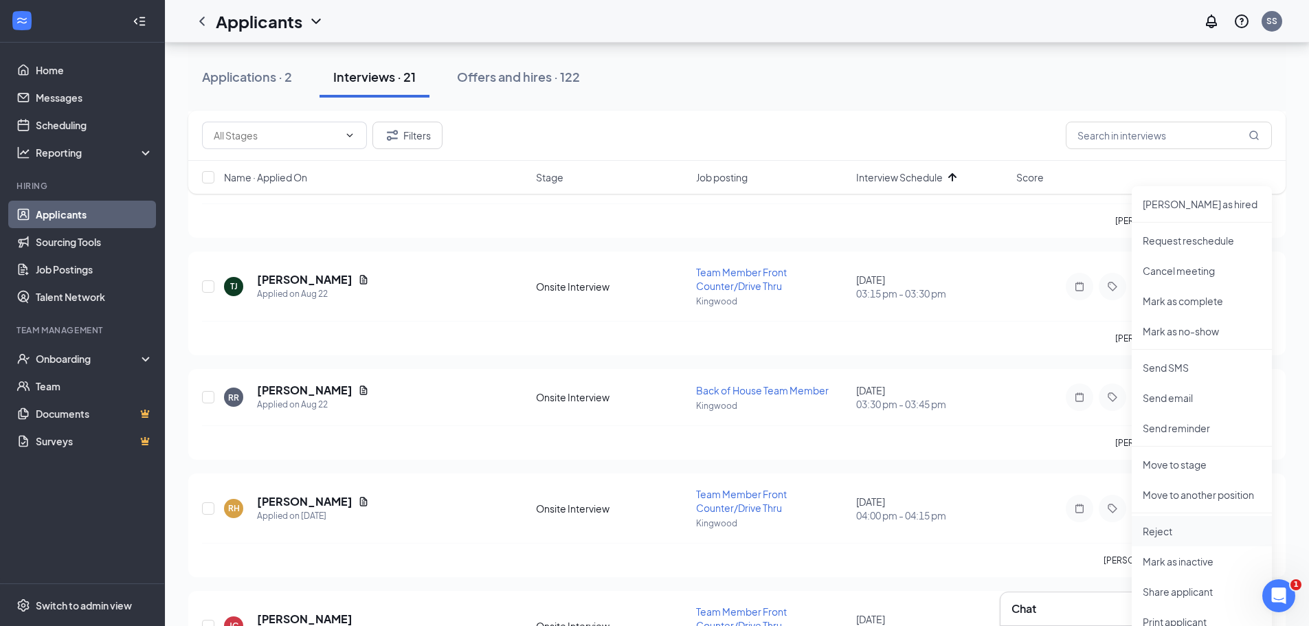
click at [1193, 527] on p "Reject" at bounding box center [1202, 531] width 118 height 14
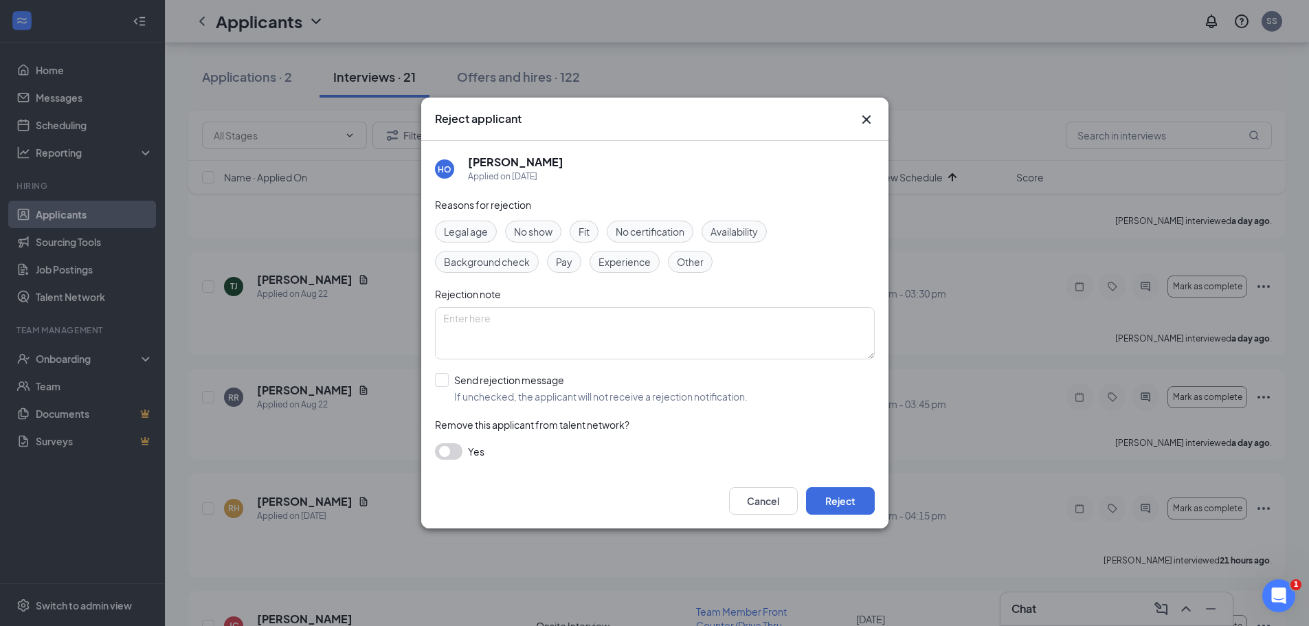
click at [586, 223] on div "Fit" at bounding box center [584, 232] width 29 height 22
click at [445, 376] on input "Send rejection message If unchecked, the applicant will not receive a rejection…" at bounding box center [591, 388] width 313 height 30
checkbox input "true"
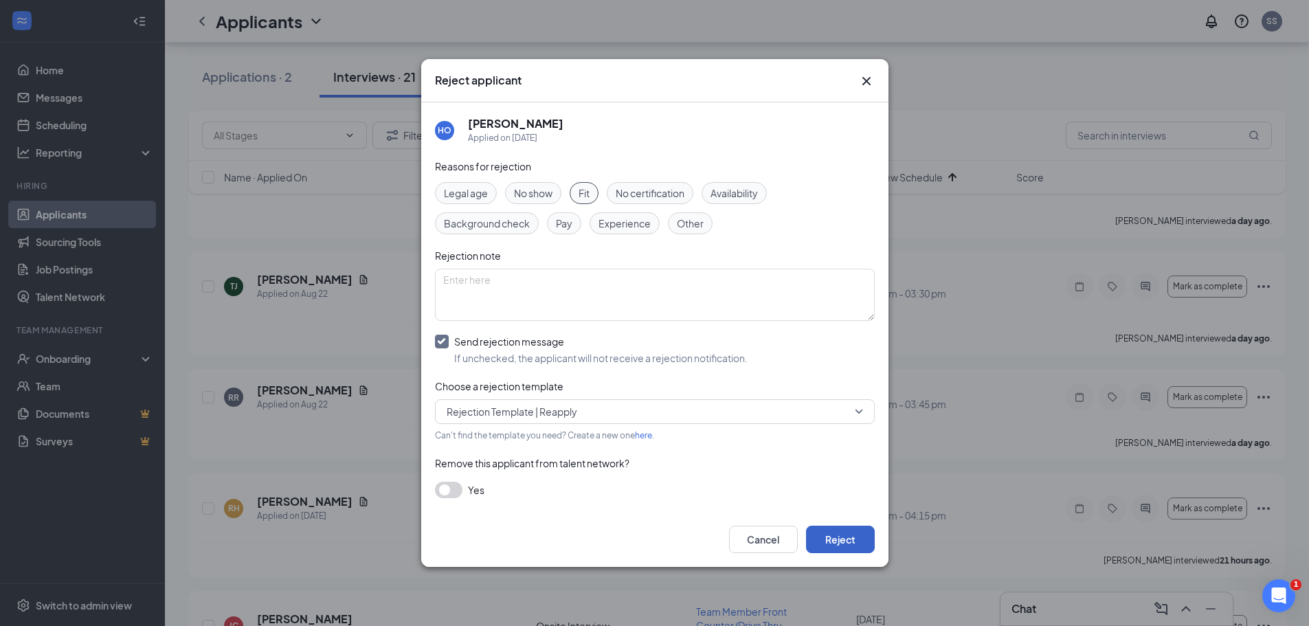
click at [836, 544] on button "Reject" at bounding box center [840, 539] width 69 height 27
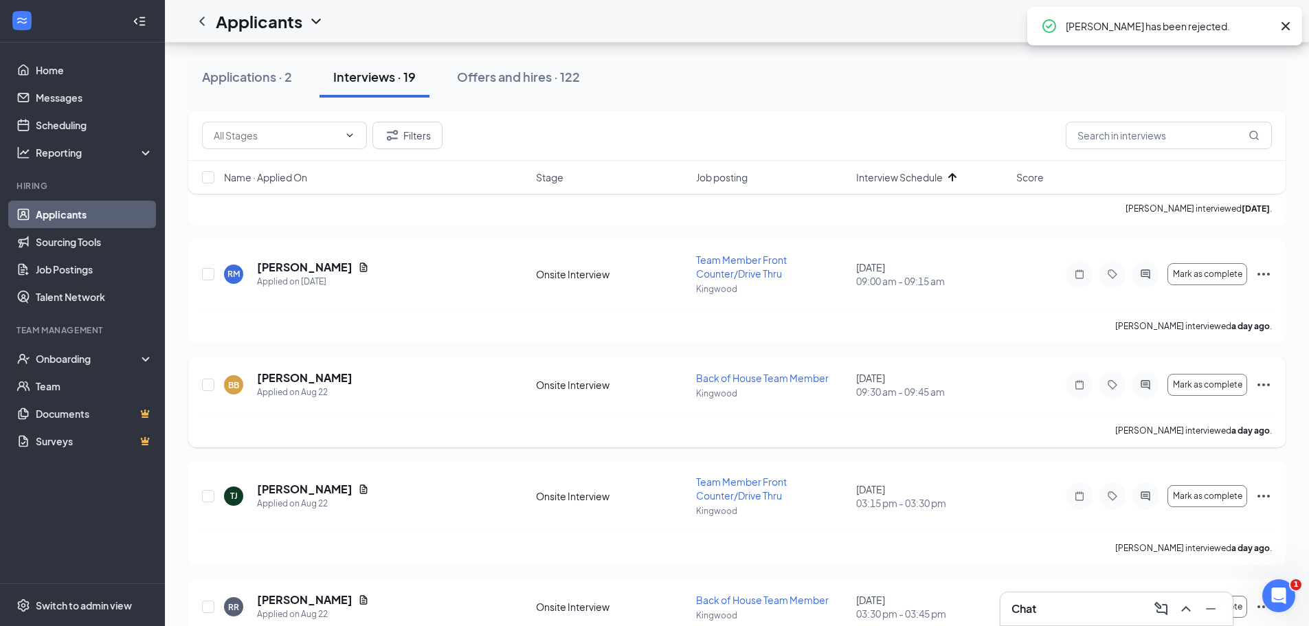
scroll to position [206, 0]
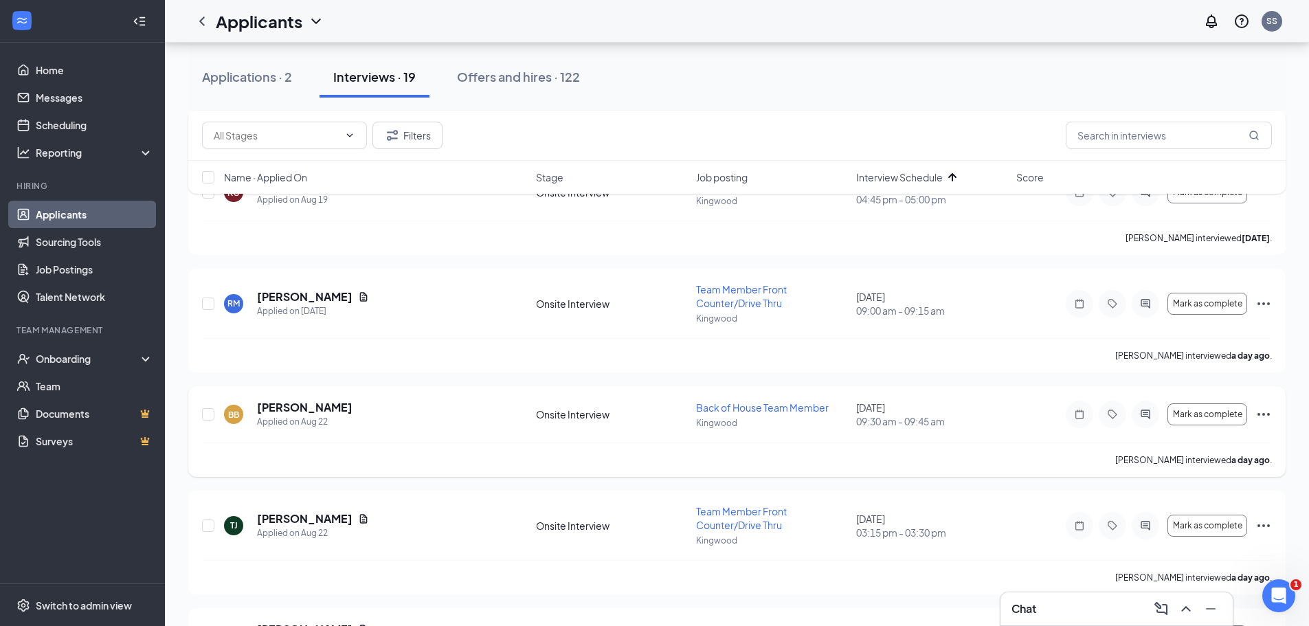
click at [1264, 411] on icon "Ellipses" at bounding box center [1264, 414] width 16 height 16
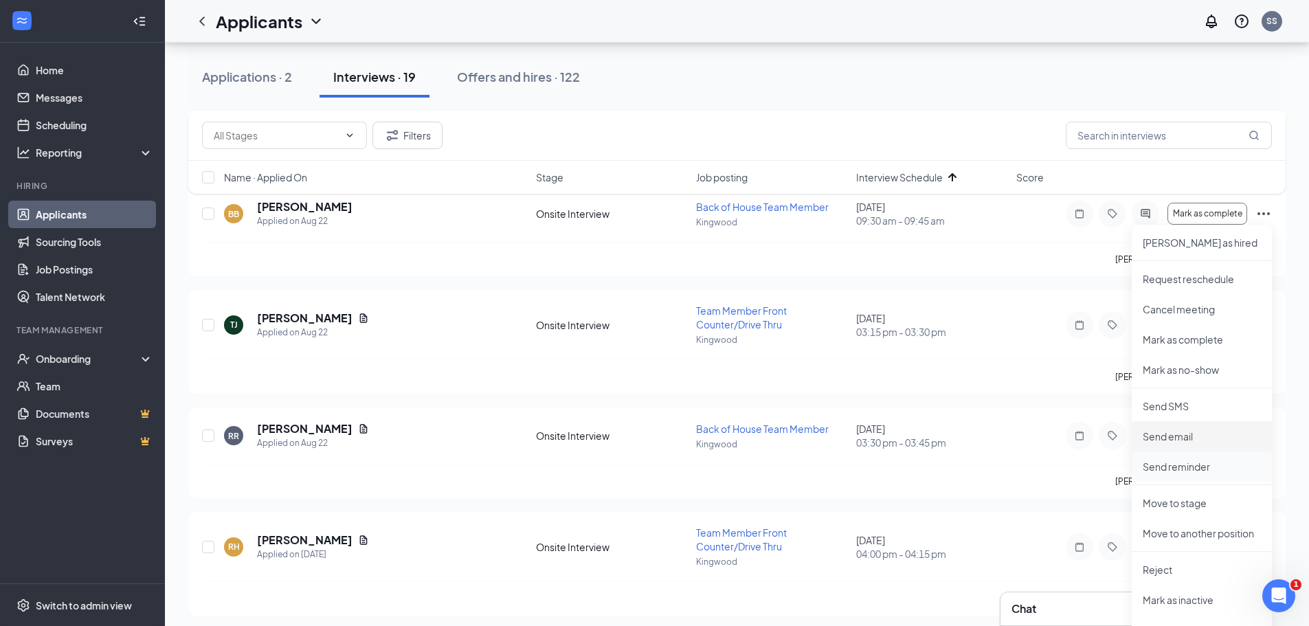
scroll to position [412, 0]
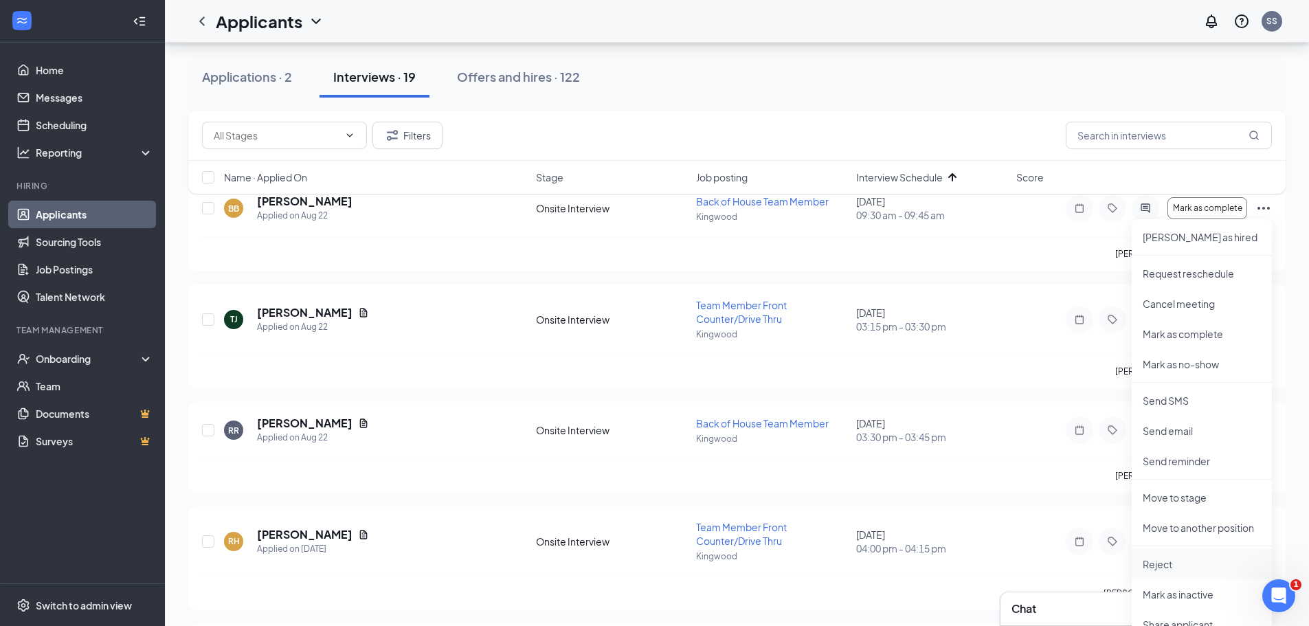
click at [1191, 564] on p "Reject" at bounding box center [1202, 564] width 118 height 14
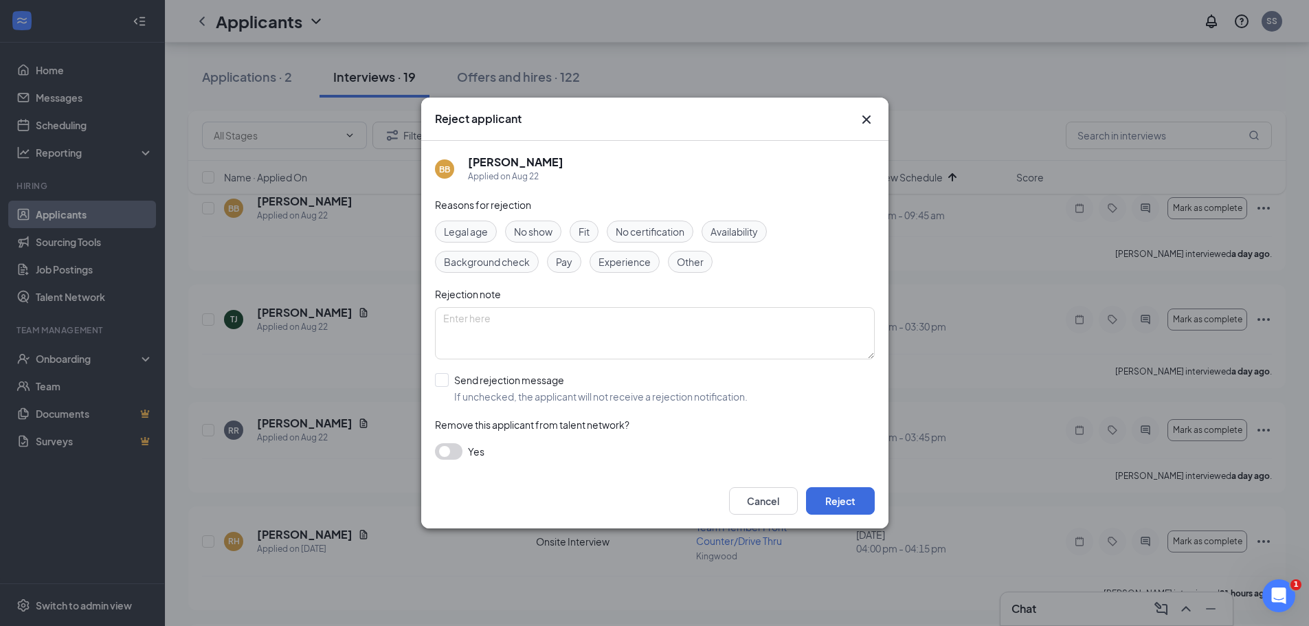
click at [597, 230] on div "Fit" at bounding box center [584, 232] width 29 height 22
click at [443, 381] on input "Send rejection message If unchecked, the applicant will not receive a rejection…" at bounding box center [591, 388] width 313 height 30
checkbox input "true"
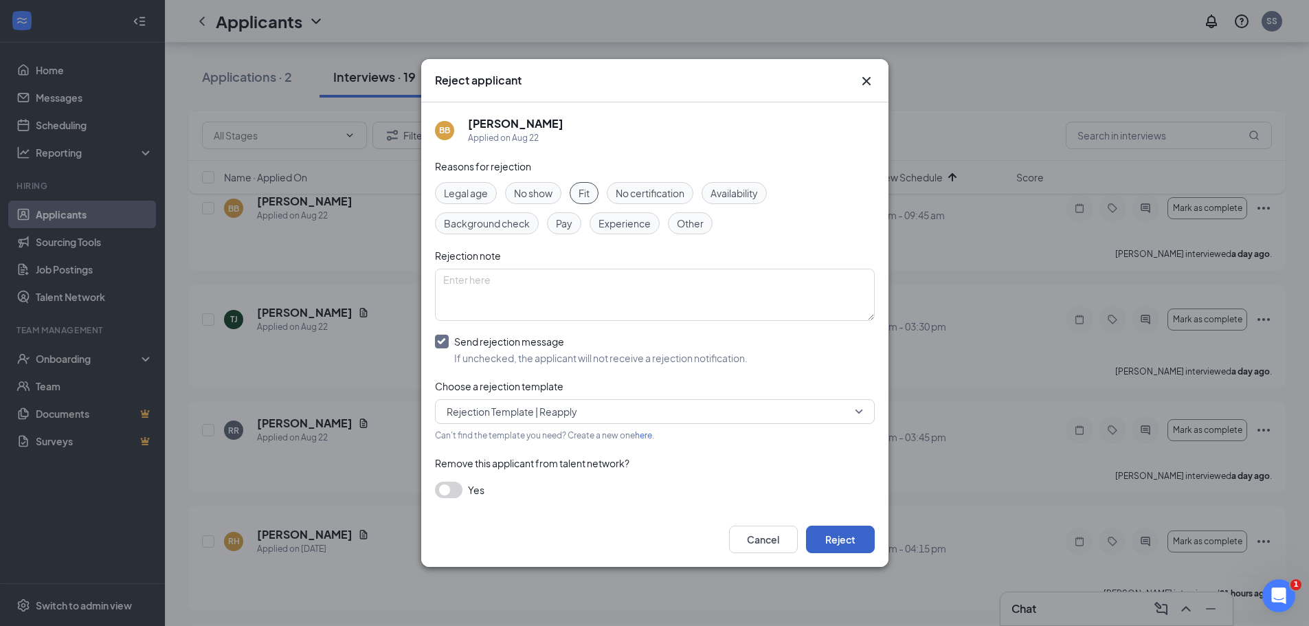
click at [838, 547] on button "Reject" at bounding box center [840, 539] width 69 height 27
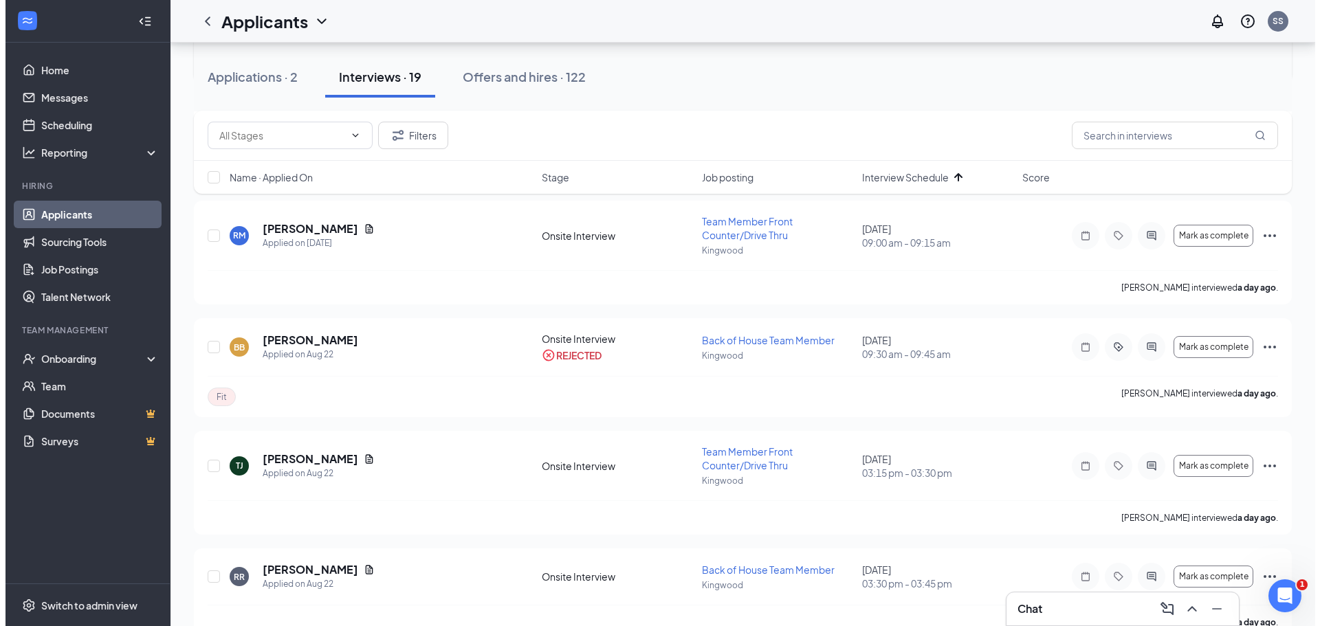
scroll to position [0, 0]
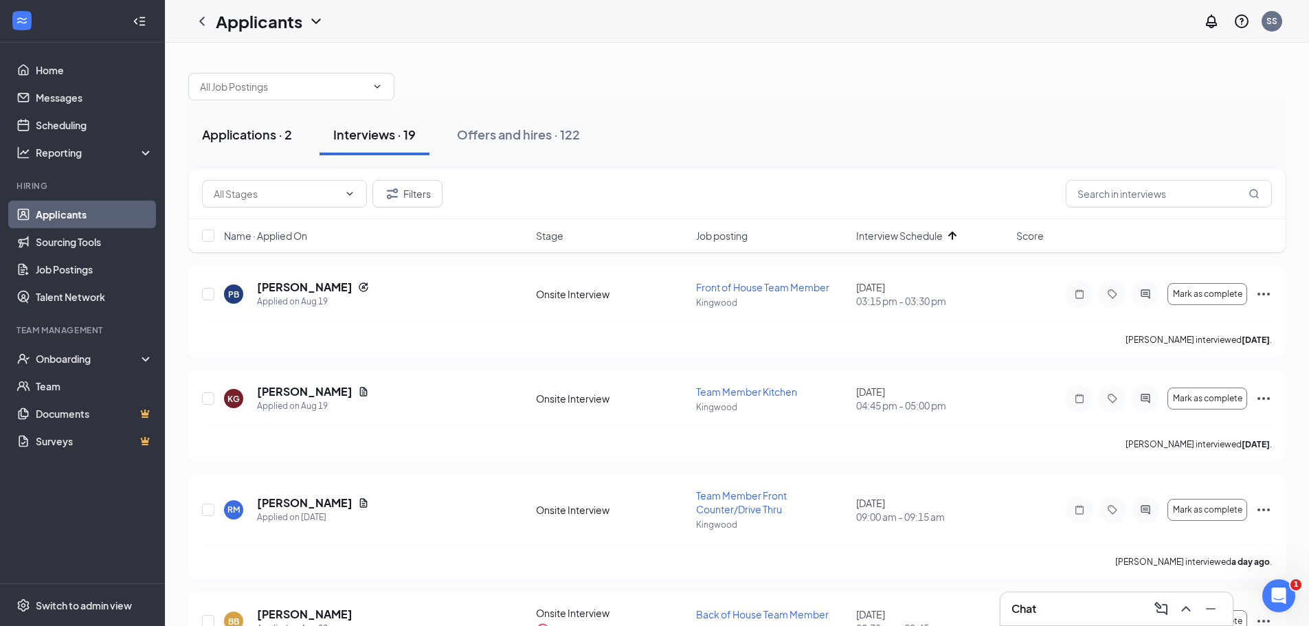
click at [260, 140] on div "Applications · 2" at bounding box center [247, 134] width 90 height 17
